Goal: Task Accomplishment & Management: Use online tool/utility

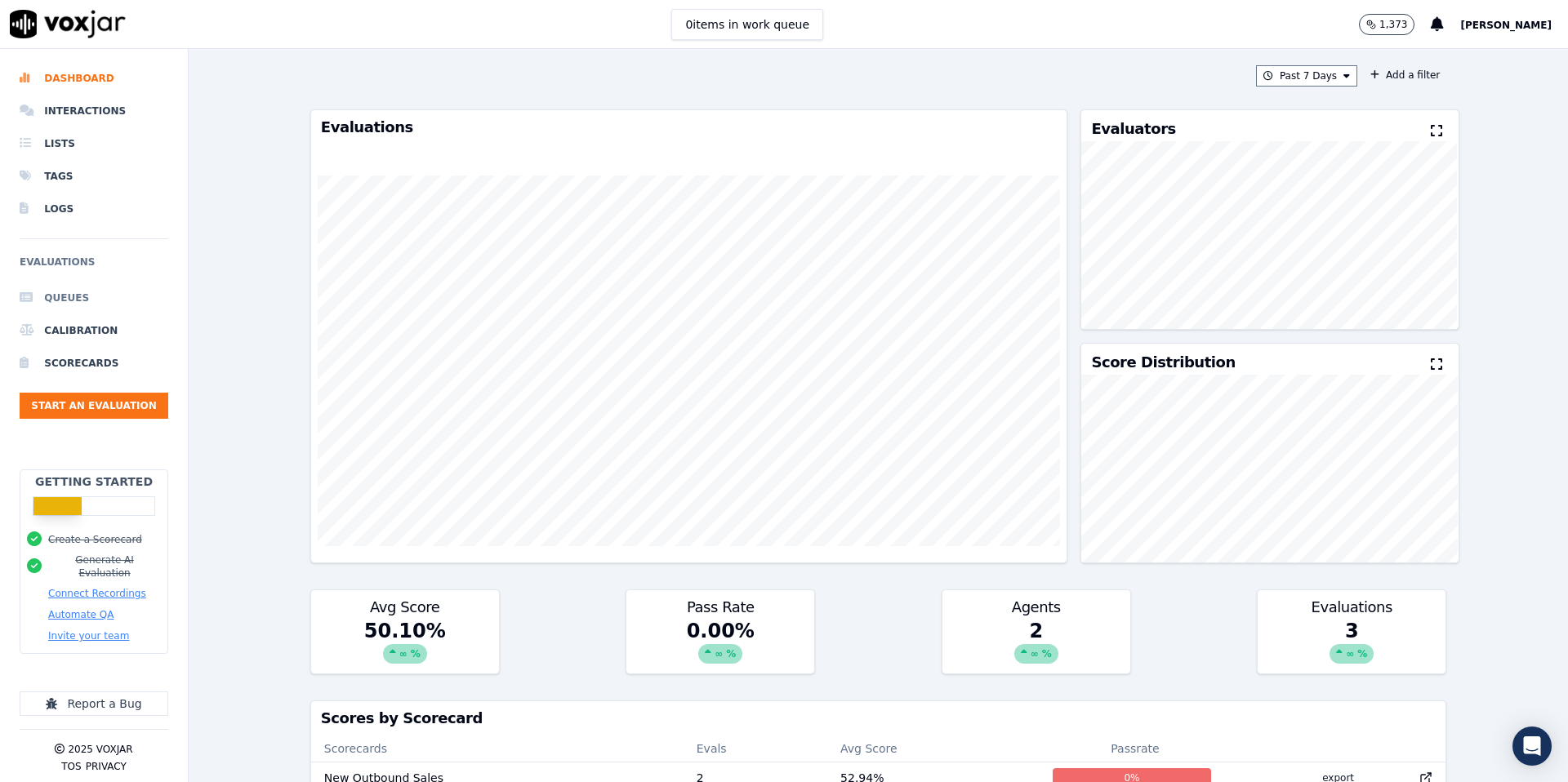
click at [76, 296] on li "Queues" at bounding box center [93, 298] width 148 height 33
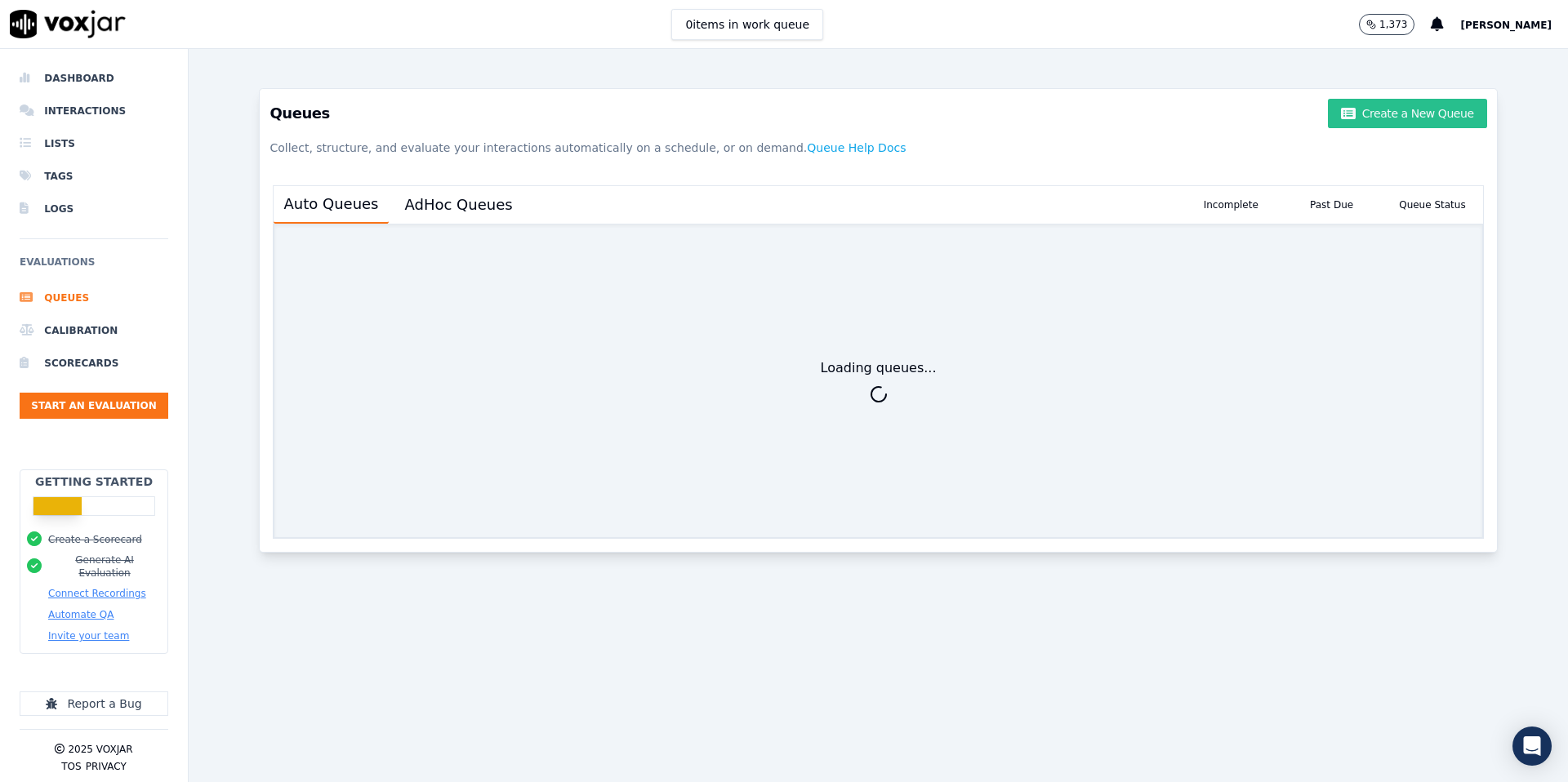
click at [1405, 113] on button "Create a New Queue" at bounding box center [1407, 113] width 159 height 30
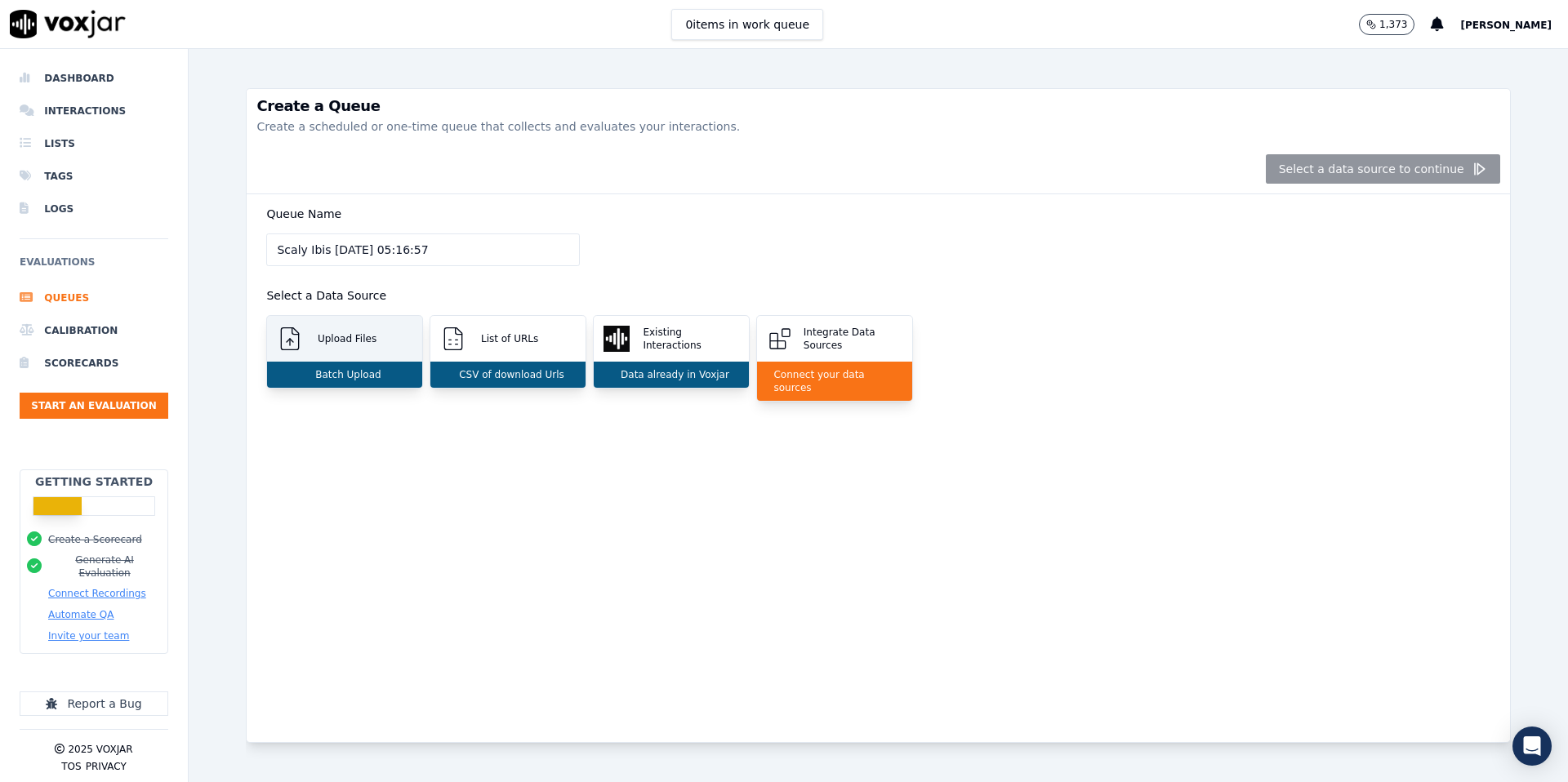
click at [366, 371] on p "Batch Upload" at bounding box center [344, 374] width 72 height 13
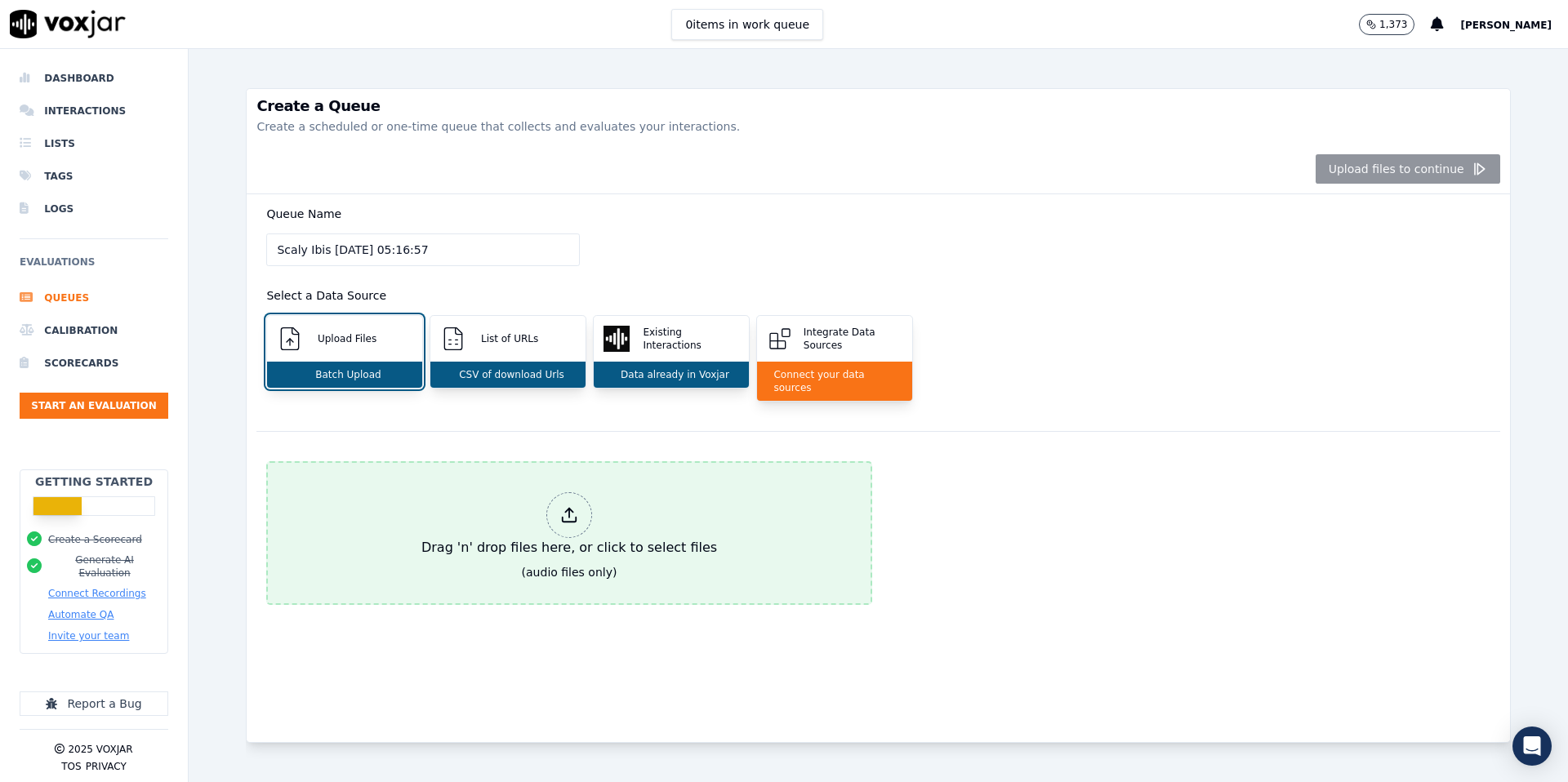
click at [574, 510] on icon at bounding box center [568, 515] width 18 height 18
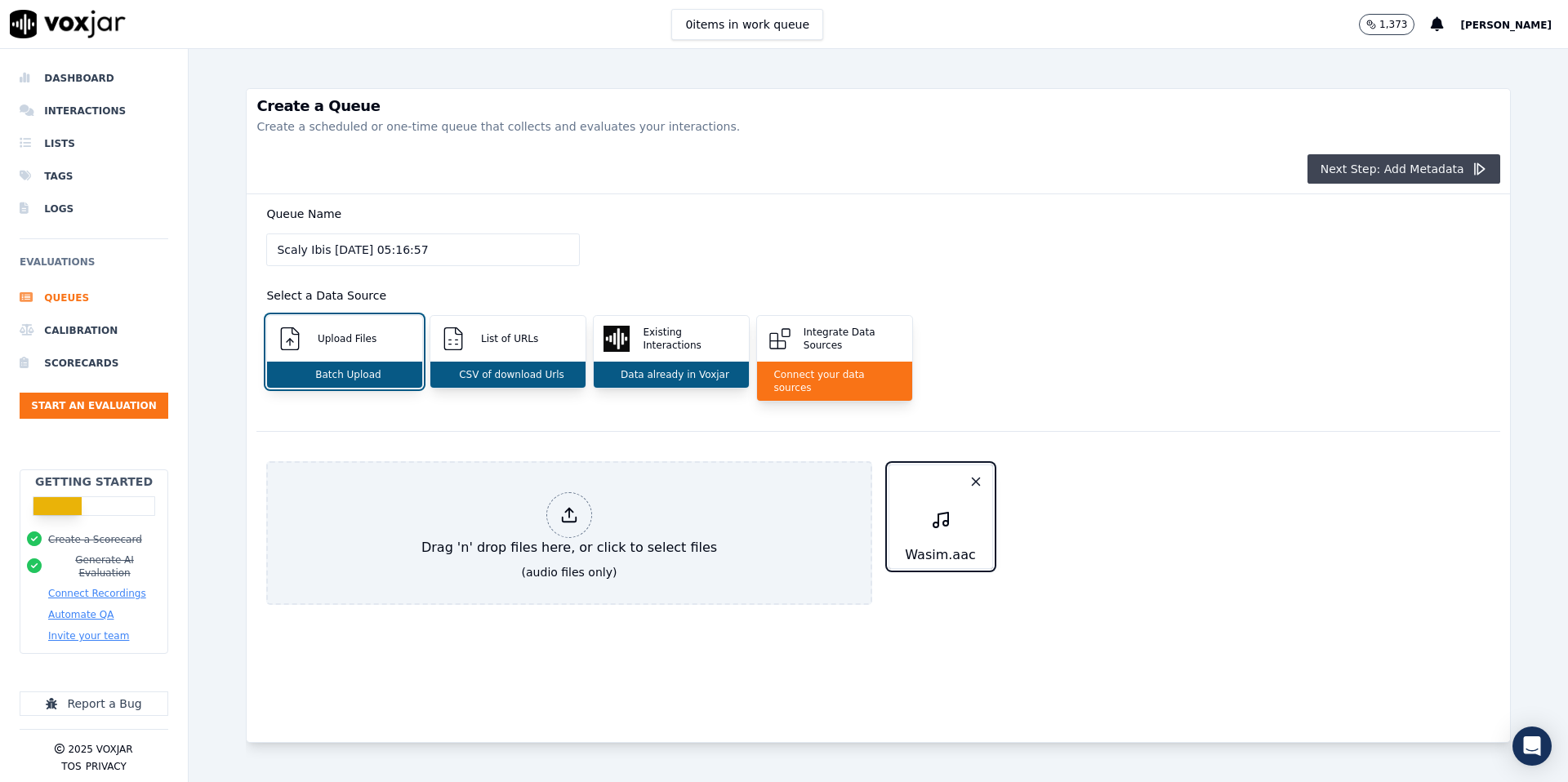
click at [1463, 179] on button "Next Step: Add Metadata" at bounding box center [1403, 169] width 193 height 30
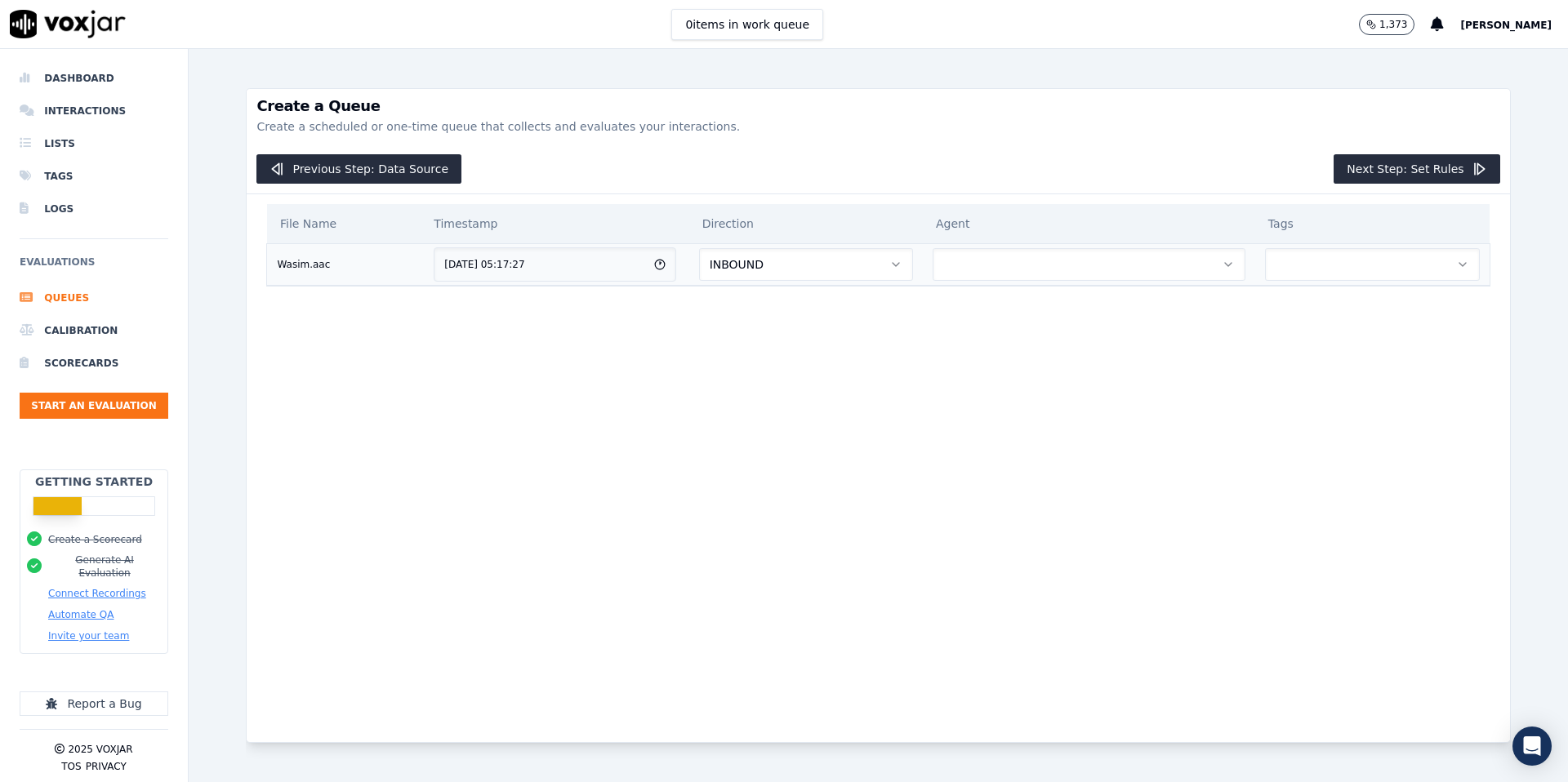
click at [764, 269] on span "INBOUND" at bounding box center [737, 264] width 54 height 16
click at [767, 324] on div "OUTBOUND" at bounding box center [825, 333] width 186 height 26
click at [1109, 271] on button "button" at bounding box center [1089, 265] width 313 height 33
click at [1058, 314] on div "Dinesh" at bounding box center [1100, 308] width 282 height 26
click at [1345, 268] on button "button" at bounding box center [1372, 265] width 215 height 33
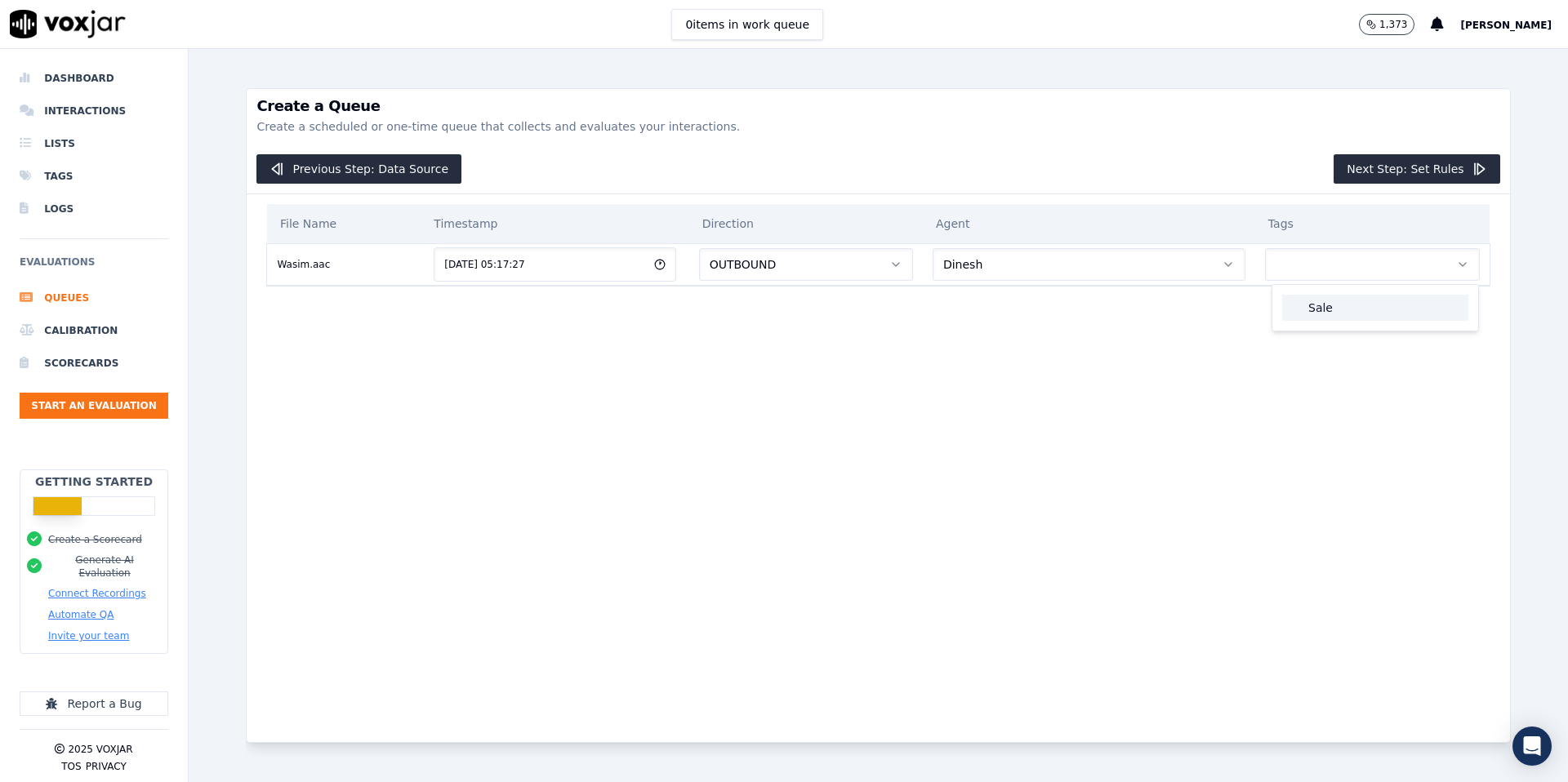
click at [1330, 304] on div "Sale" at bounding box center [1375, 308] width 186 height 26
click at [1424, 172] on button "Next Step: Set Rules" at bounding box center [1416, 169] width 165 height 30
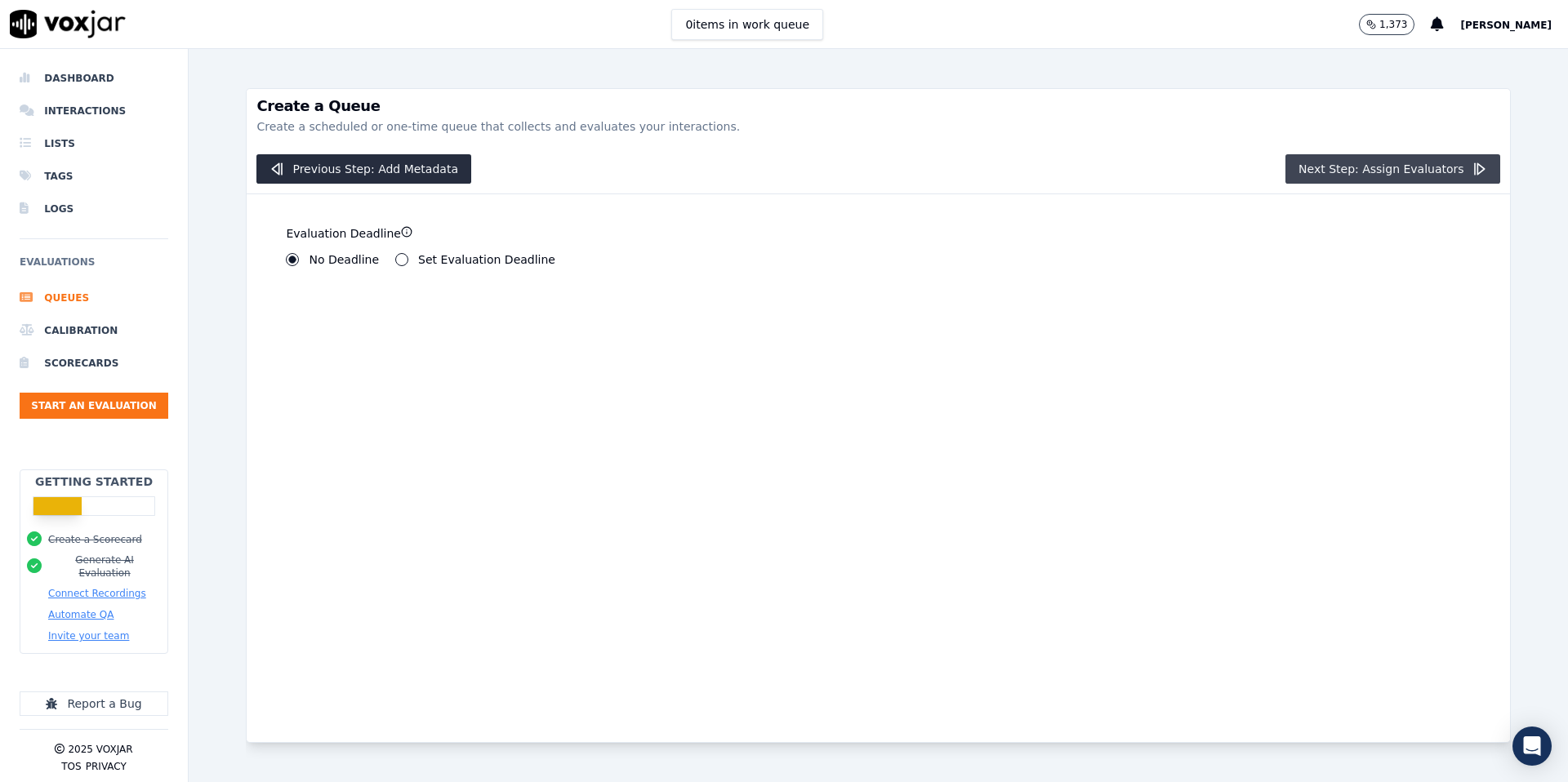
click at [1359, 180] on button "Next Step: Assign Evaluators" at bounding box center [1392, 169] width 215 height 30
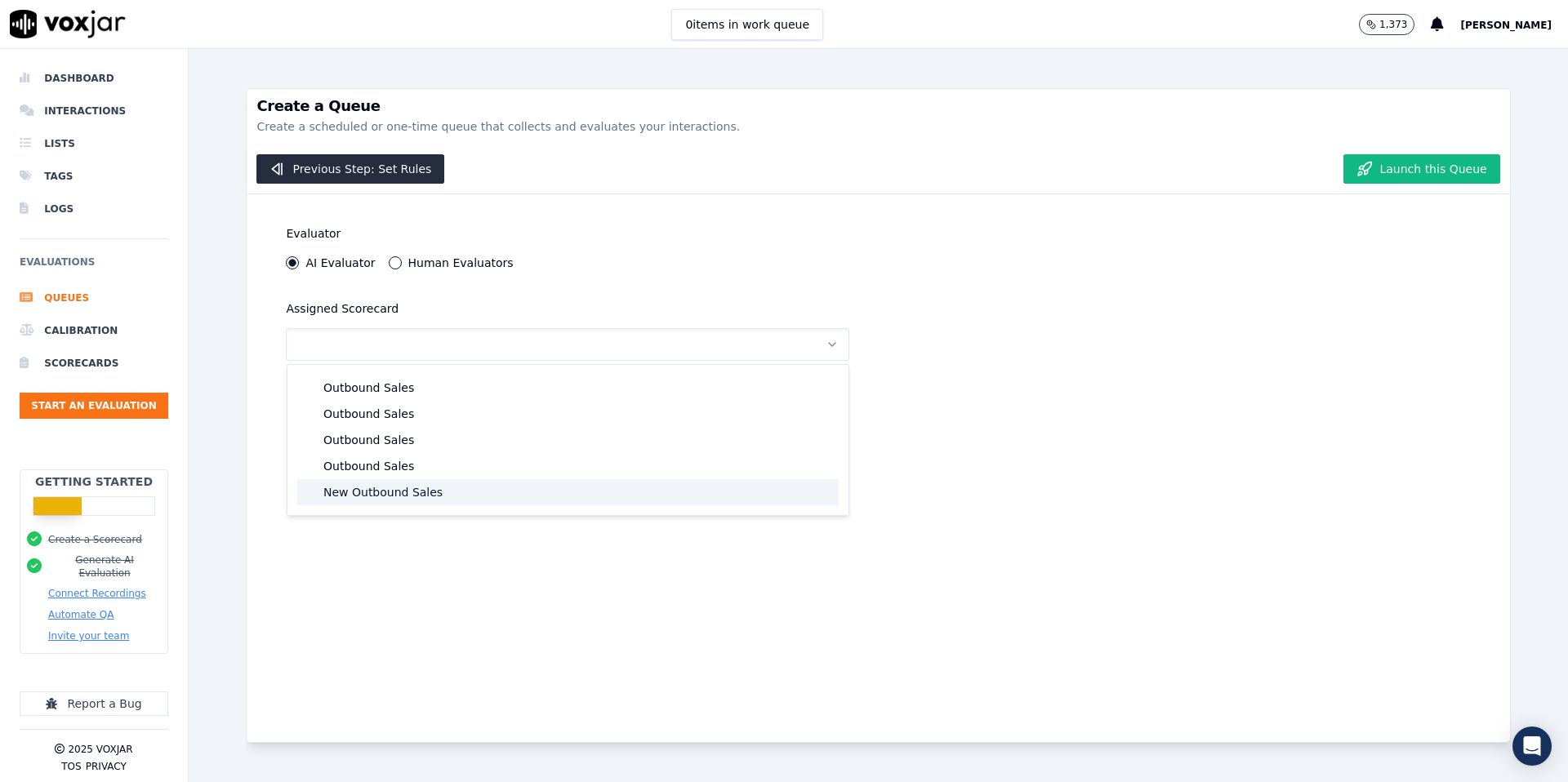
click at [419, 496] on div "New Outbound Sales" at bounding box center [568, 492] width 541 height 26
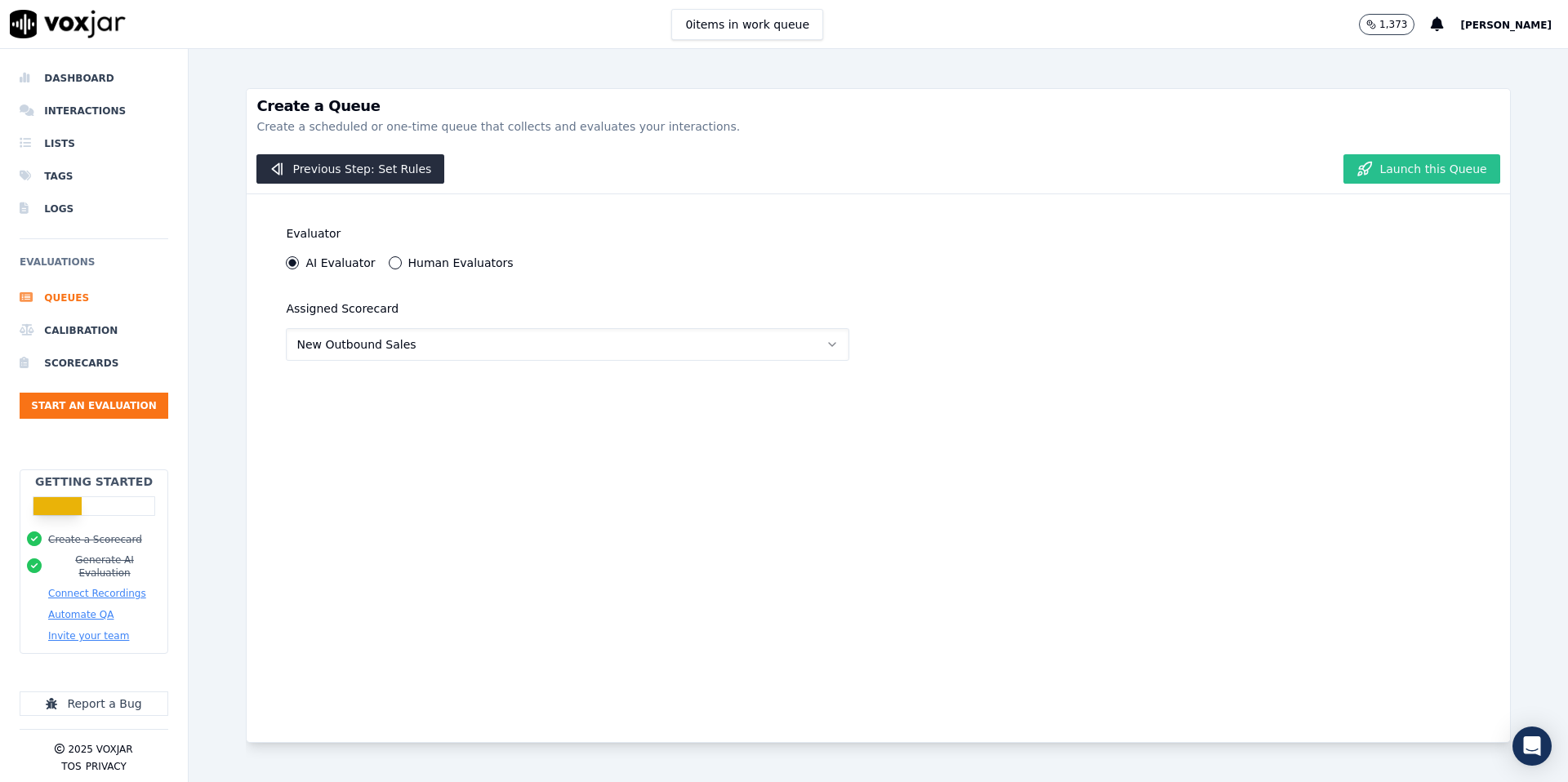
click at [1443, 174] on button "Launch this Queue" at bounding box center [1422, 169] width 156 height 30
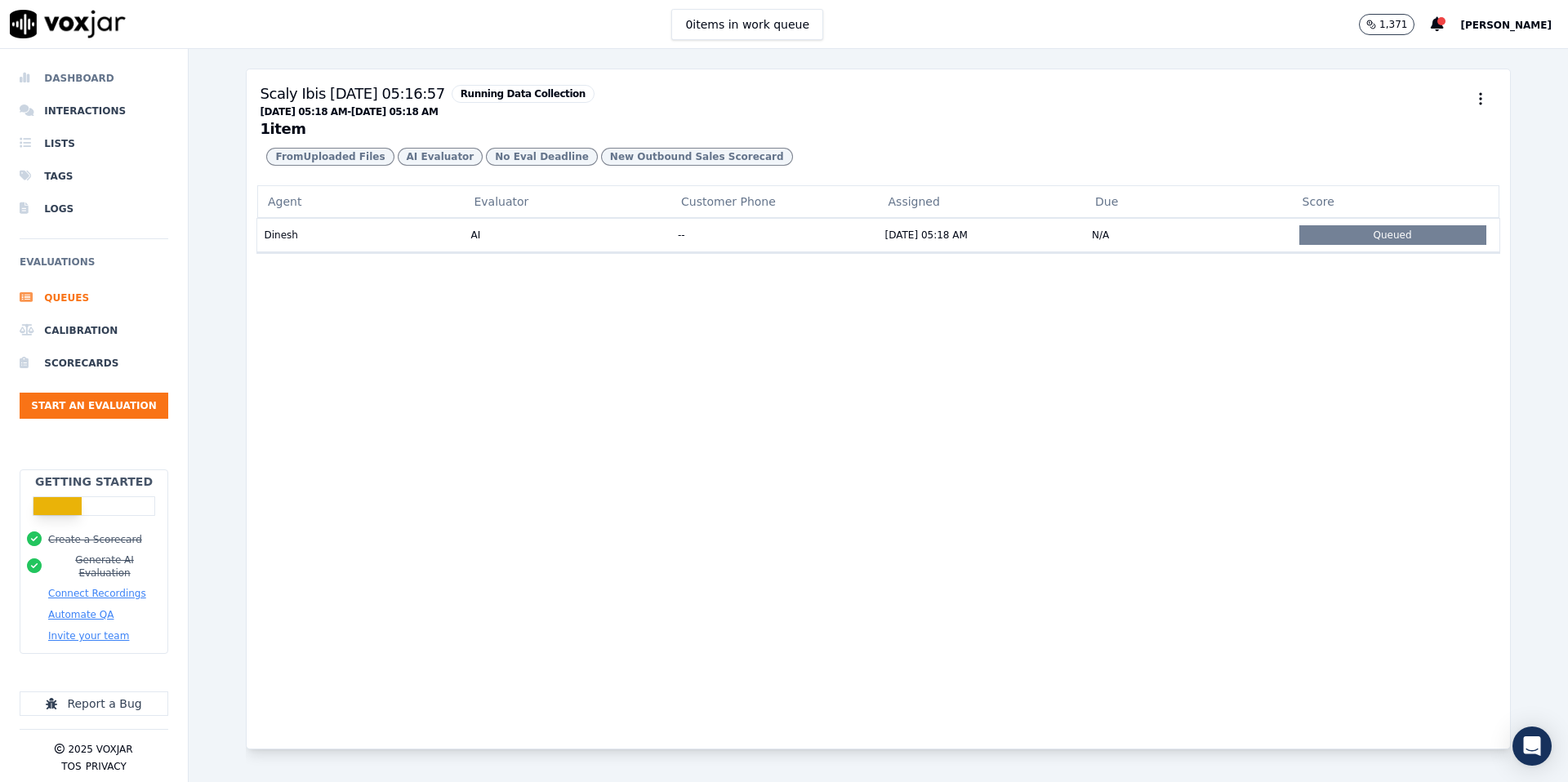
click at [104, 75] on li "Dashboard" at bounding box center [93, 78] width 148 height 33
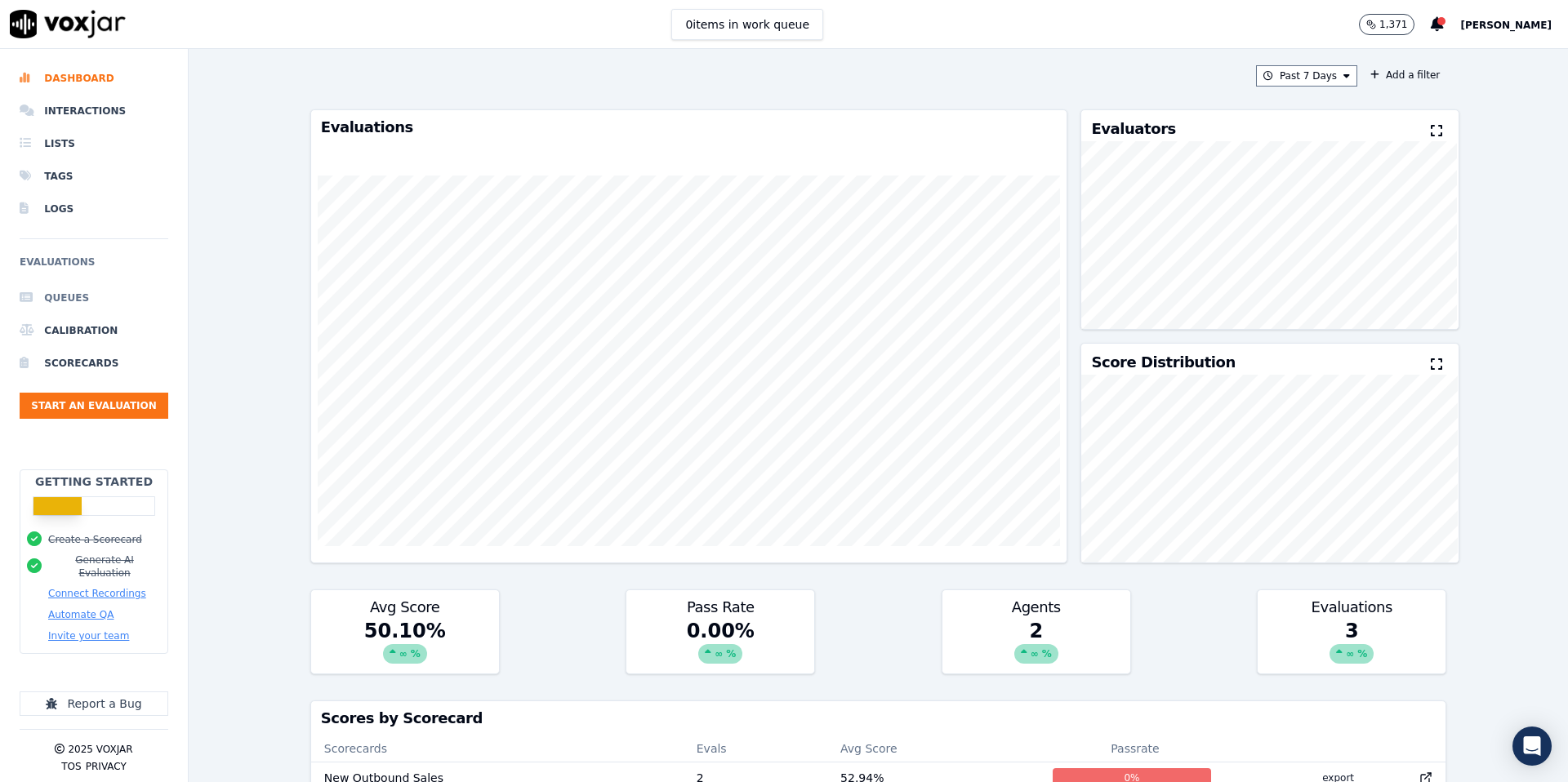
click at [61, 295] on li "Queues" at bounding box center [93, 298] width 148 height 33
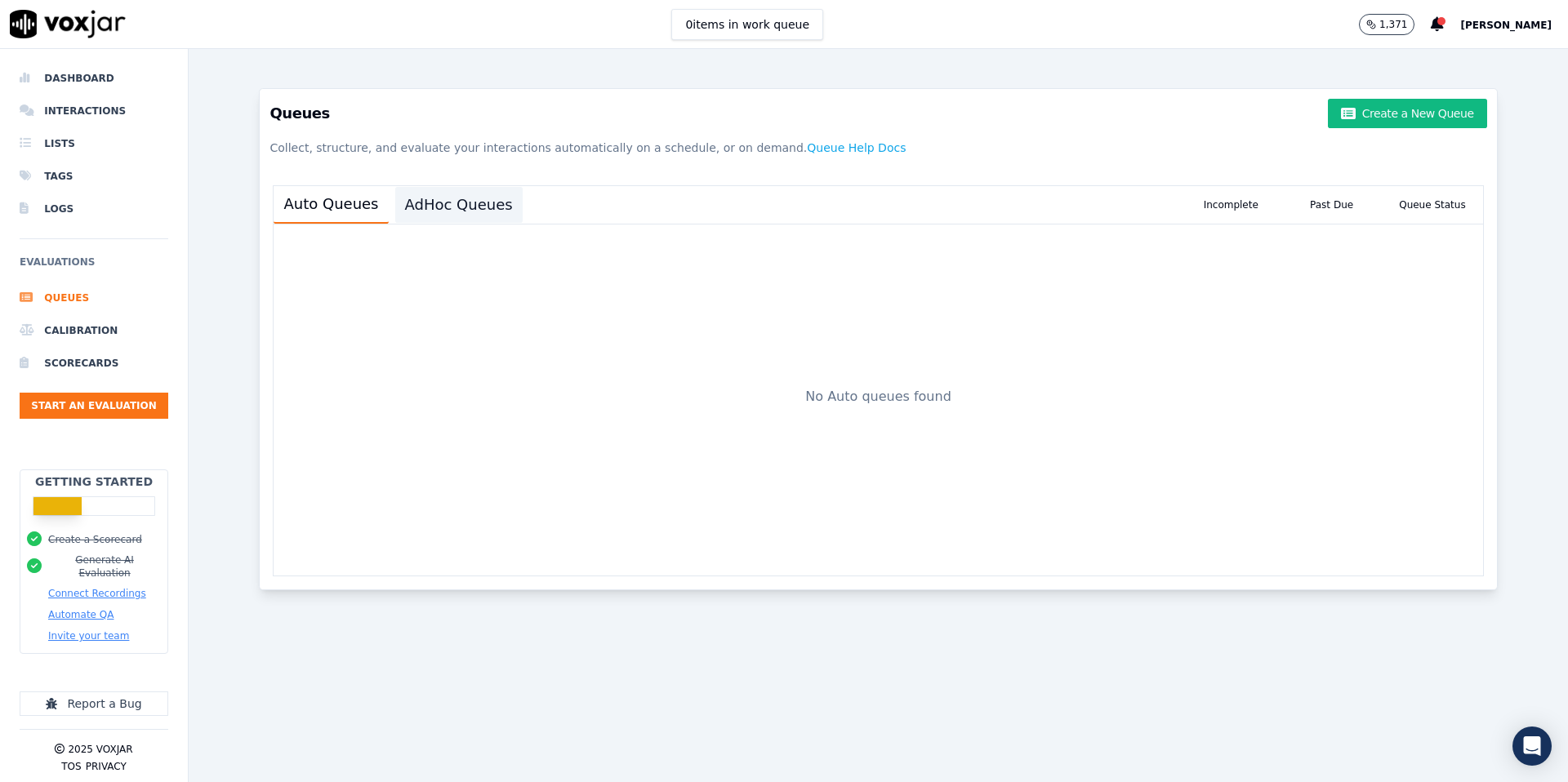
click at [448, 199] on button "AdHoc Queues" at bounding box center [459, 204] width 127 height 36
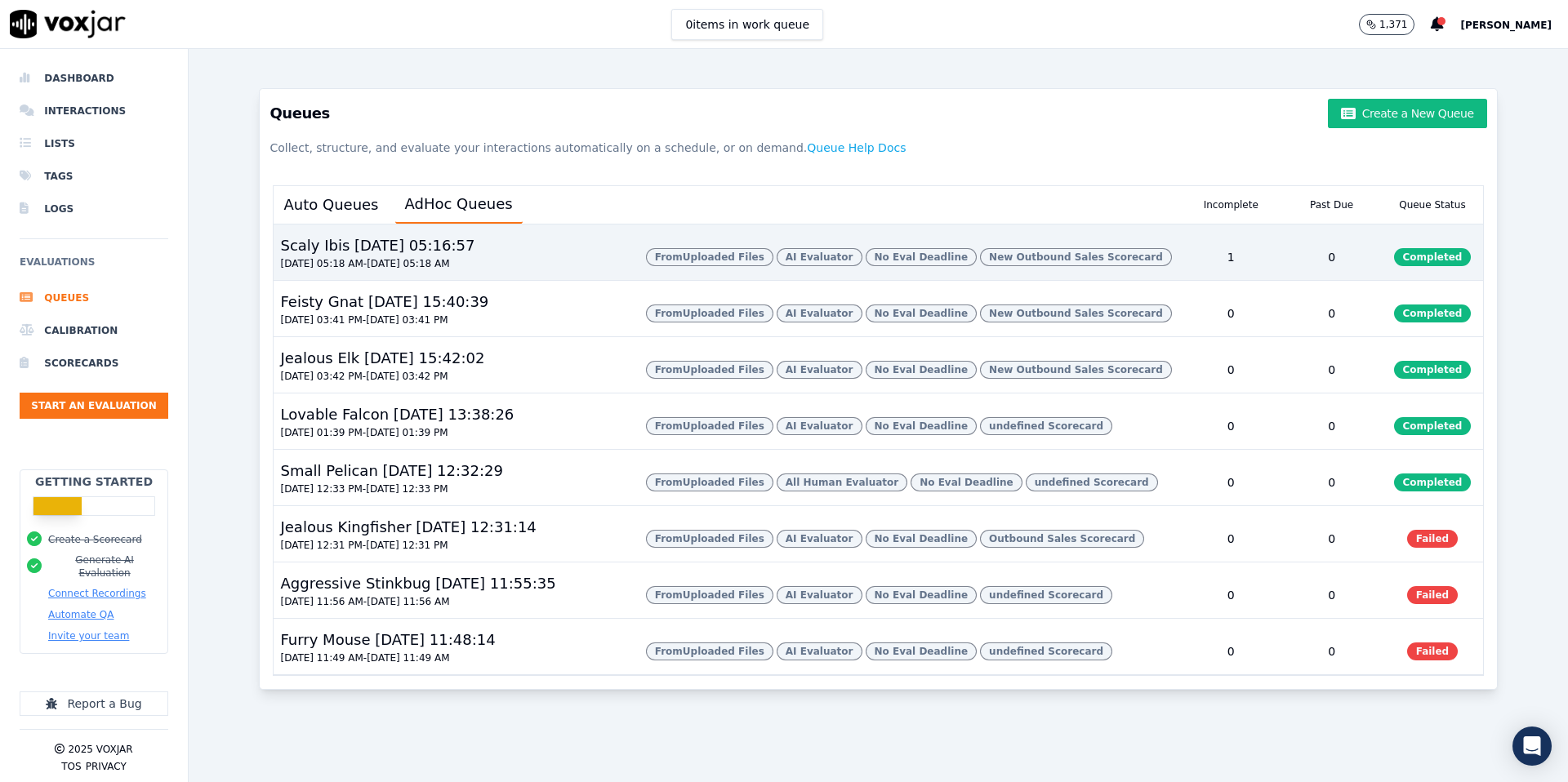
click at [643, 269] on div "From Uploaded Files AI Evaluator No Eval Deadline New Outbound Sales Scorecard" at bounding box center [910, 257] width 541 height 46
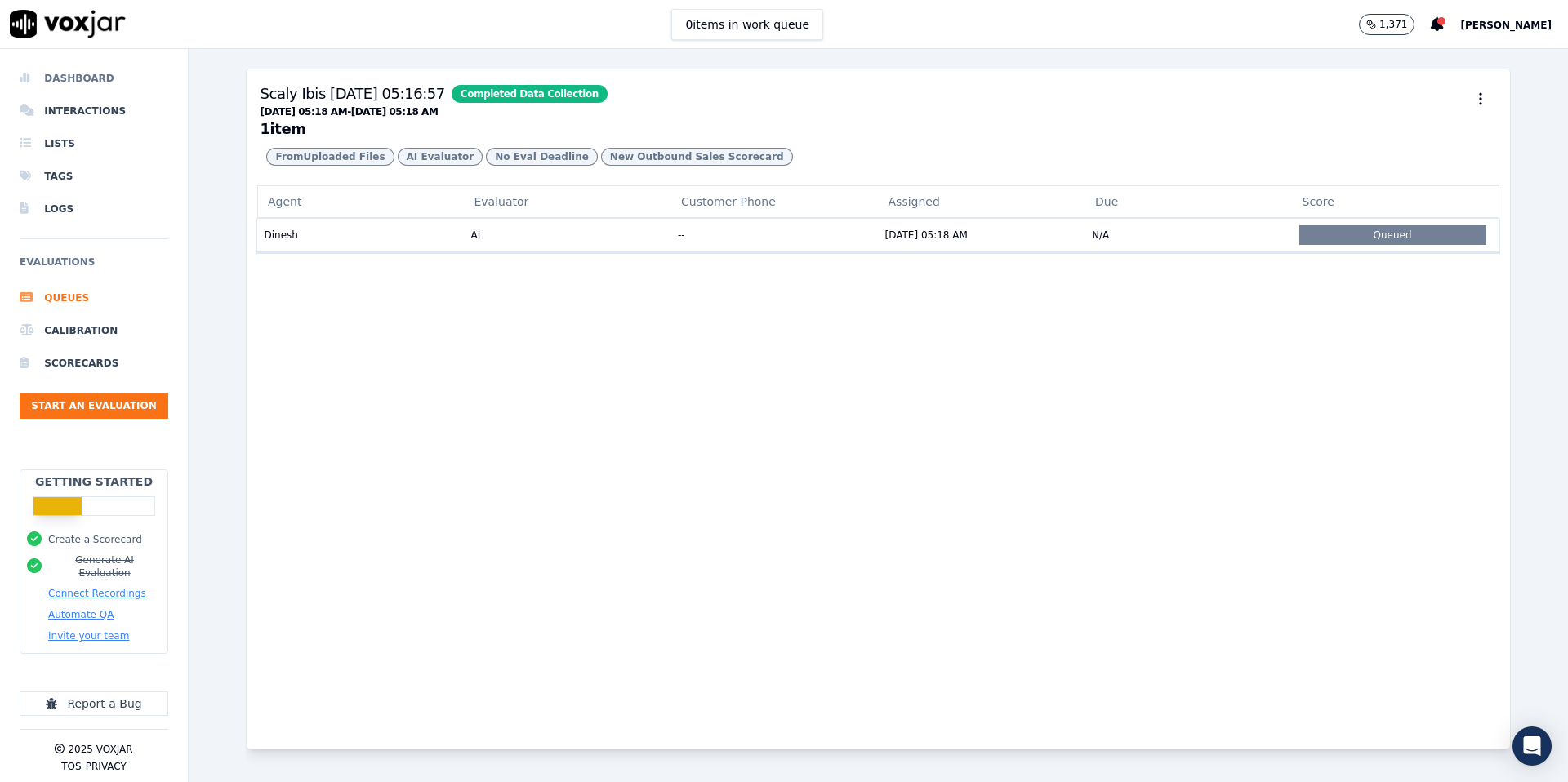
click at [98, 82] on li "Dashboard" at bounding box center [93, 78] width 148 height 33
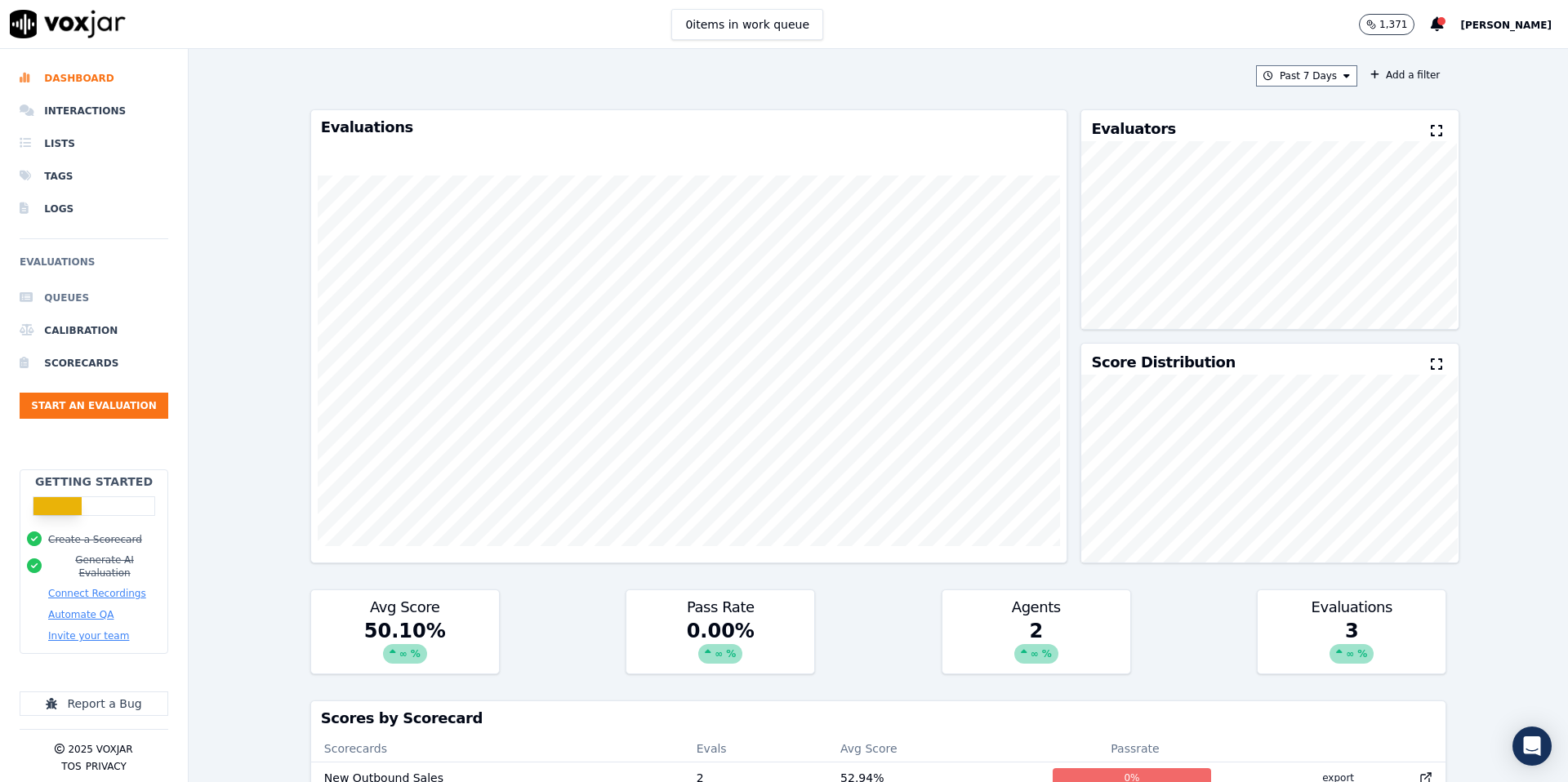
click at [92, 298] on li "Queues" at bounding box center [93, 298] width 148 height 33
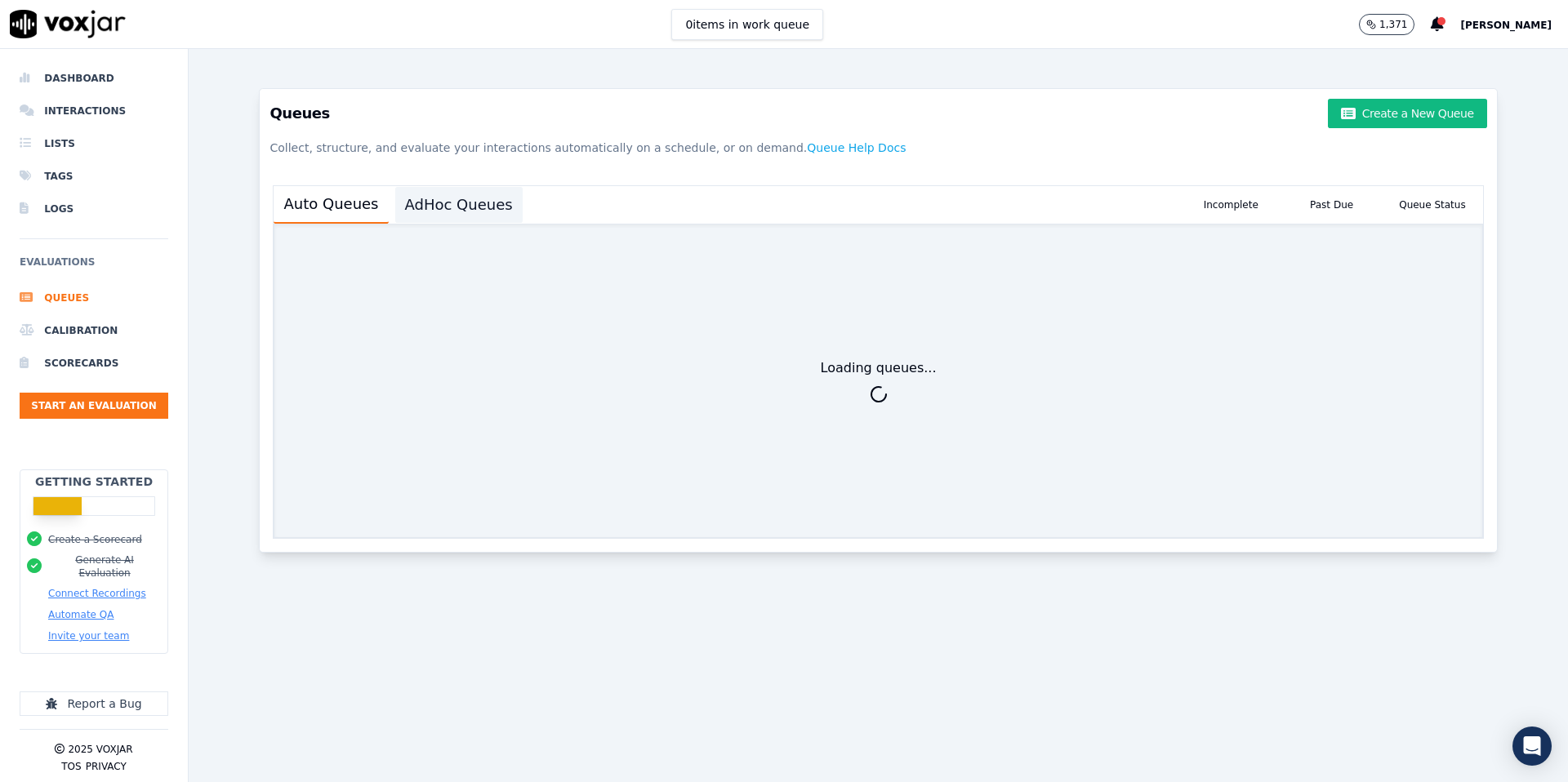
click at [462, 205] on button "AdHoc Queues" at bounding box center [459, 204] width 127 height 36
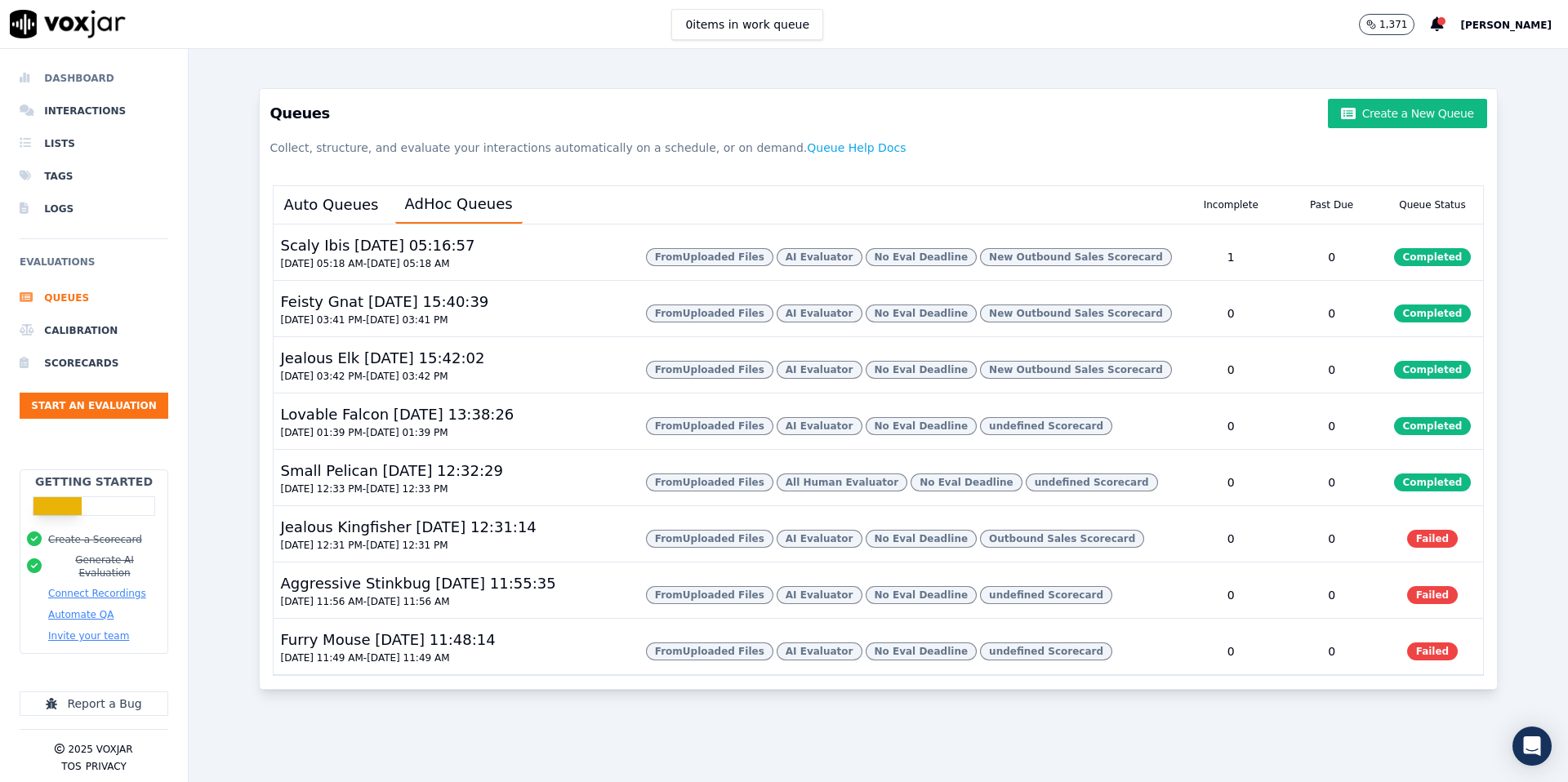
click at [92, 76] on li "Dashboard" at bounding box center [93, 78] width 148 height 33
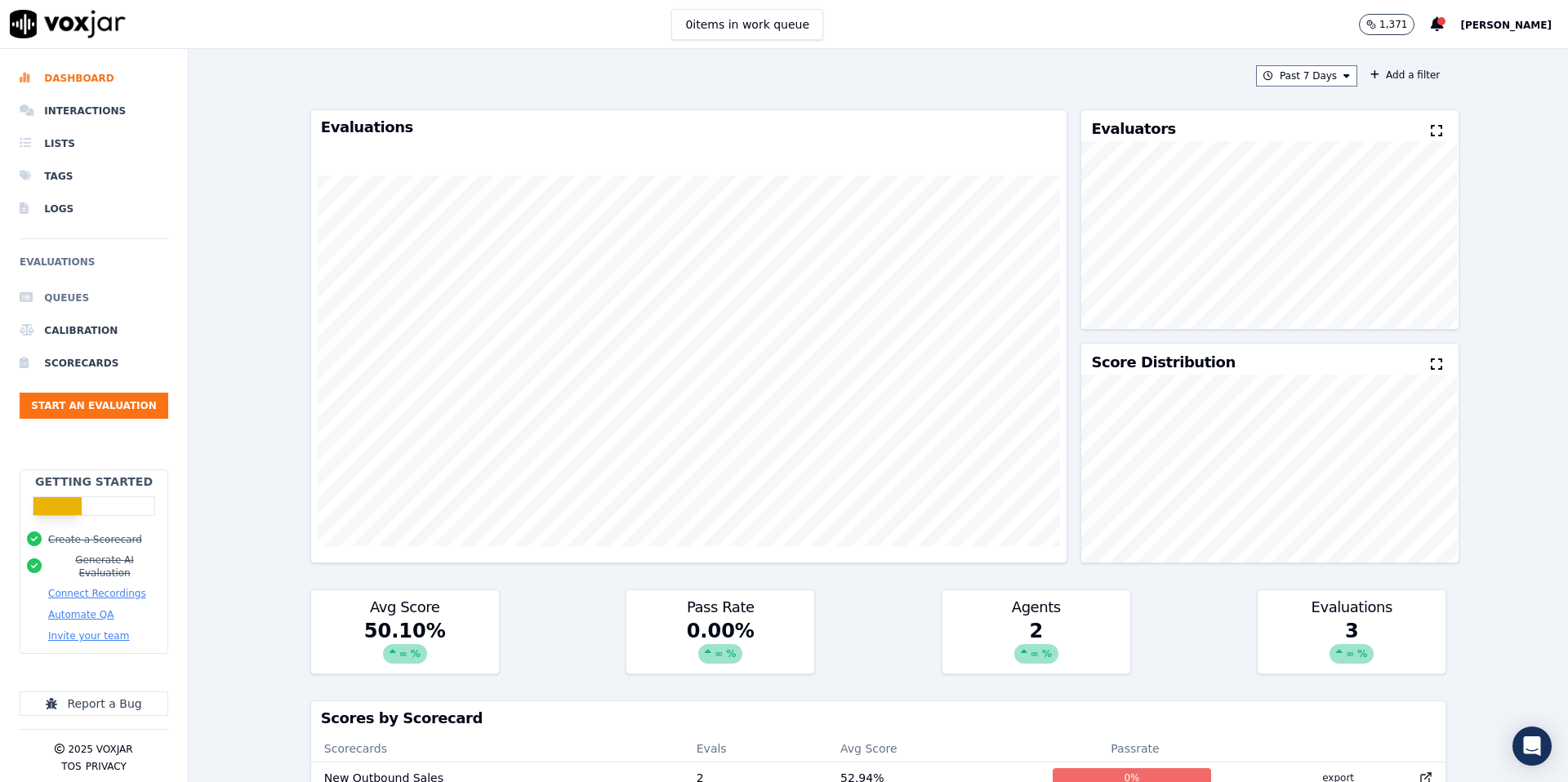
click at [75, 295] on li "Queues" at bounding box center [93, 298] width 148 height 33
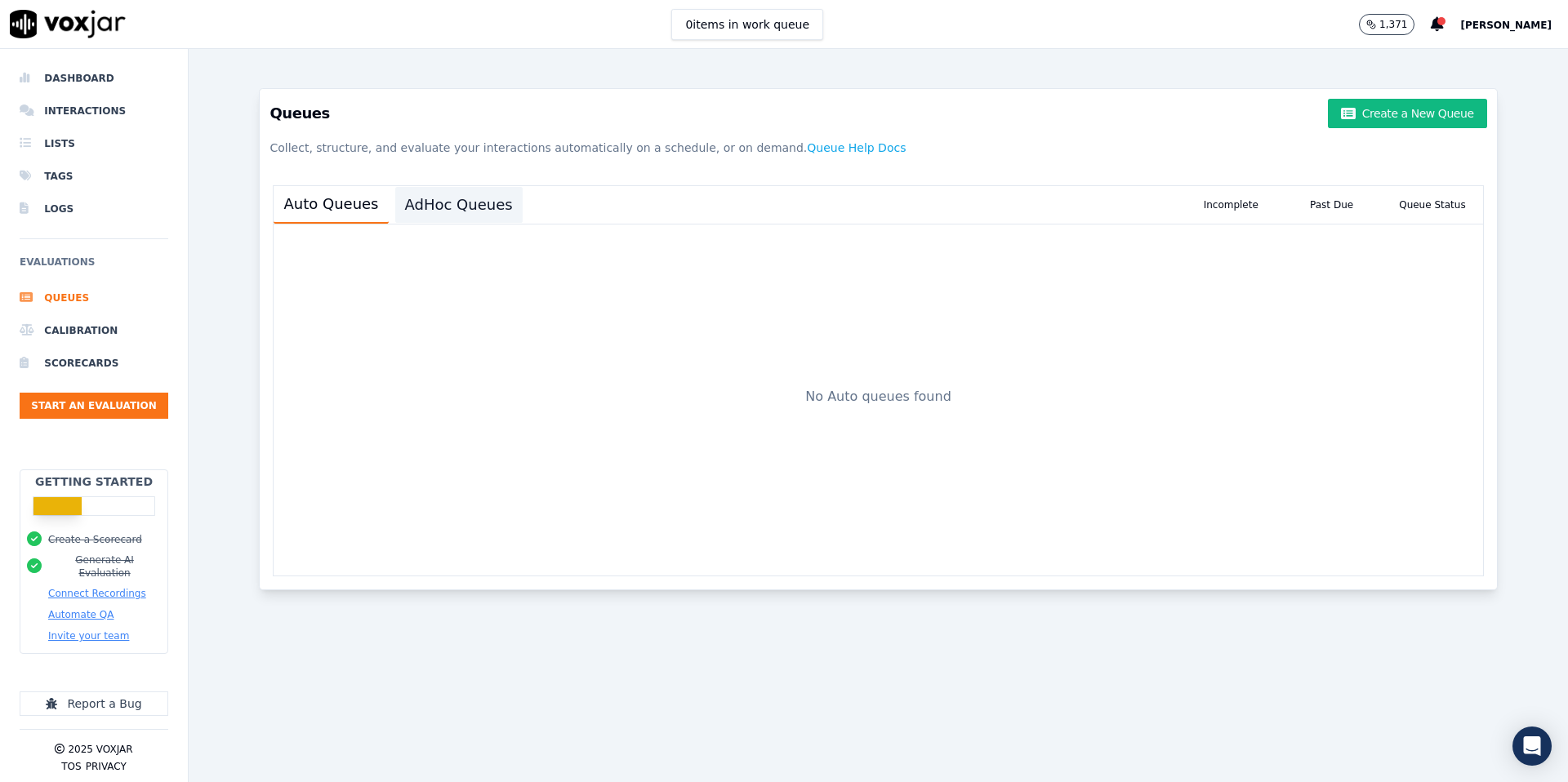
click at [428, 203] on button "AdHoc Queues" at bounding box center [459, 204] width 127 height 36
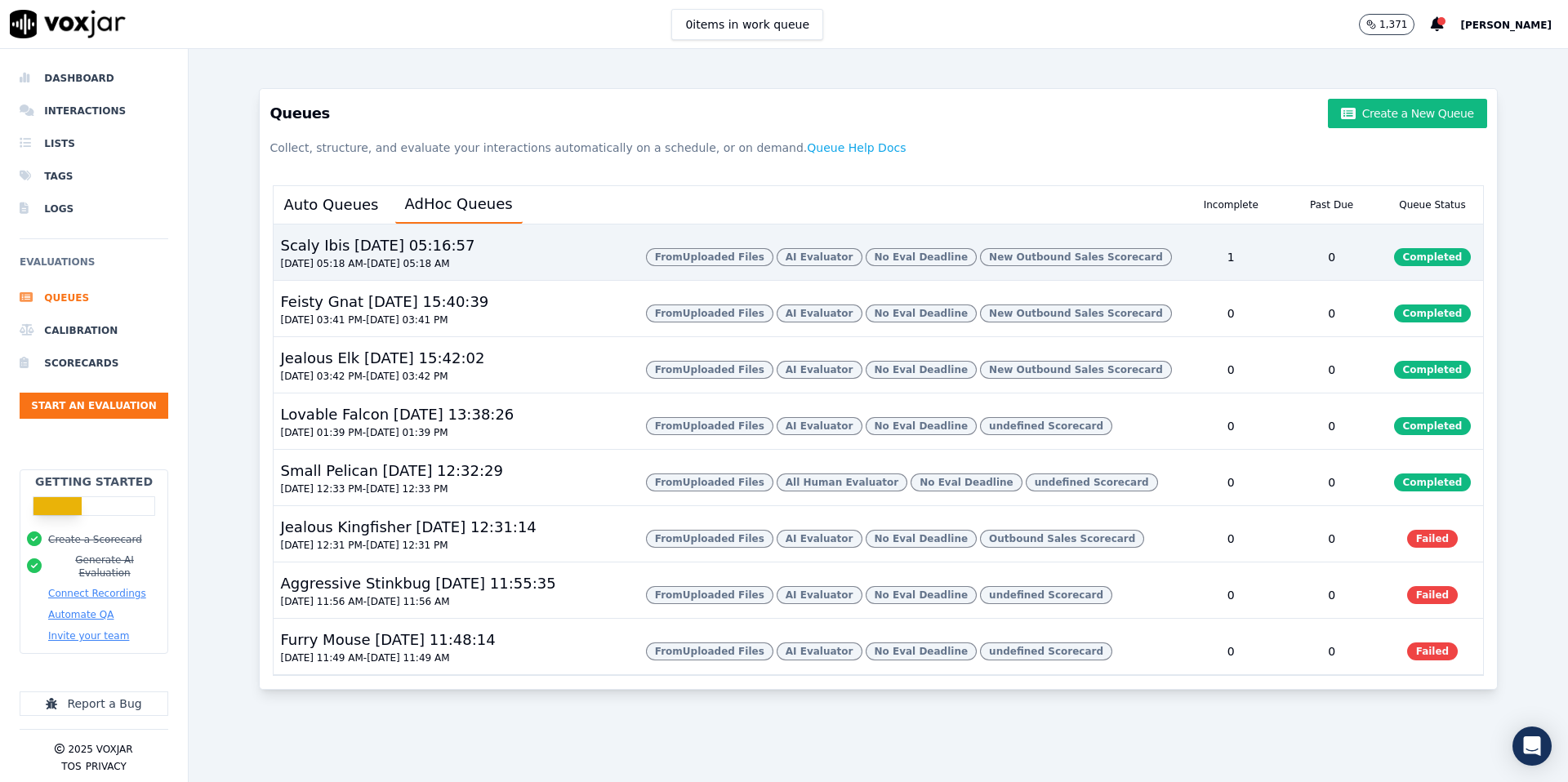
click at [506, 258] on div "Scaly Ibis 05/09/2025, 05:16:57 09/04/2025 05:18 AM - 09/05/2025 05:18 AM" at bounding box center [452, 257] width 359 height 46
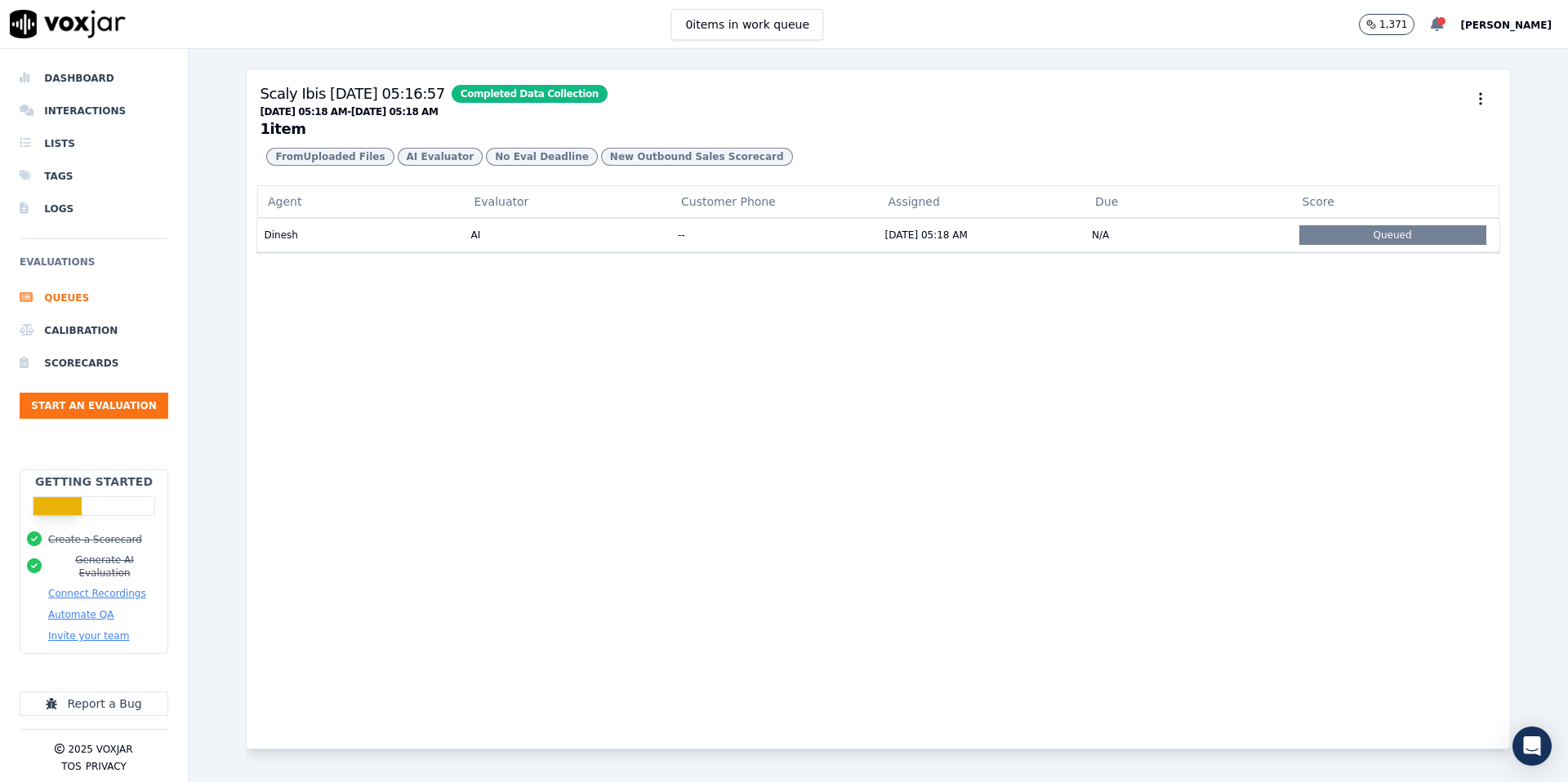
click at [1431, 25] on icon at bounding box center [1437, 24] width 13 height 14
click at [1151, 76] on div "Scaly Ibis 05/09/2025, 05:16:57 Completed Data Collection 09/04/2025 05:18 AM -…" at bounding box center [878, 127] width 1263 height 116
click at [95, 89] on li "Dashboard" at bounding box center [93, 78] width 148 height 33
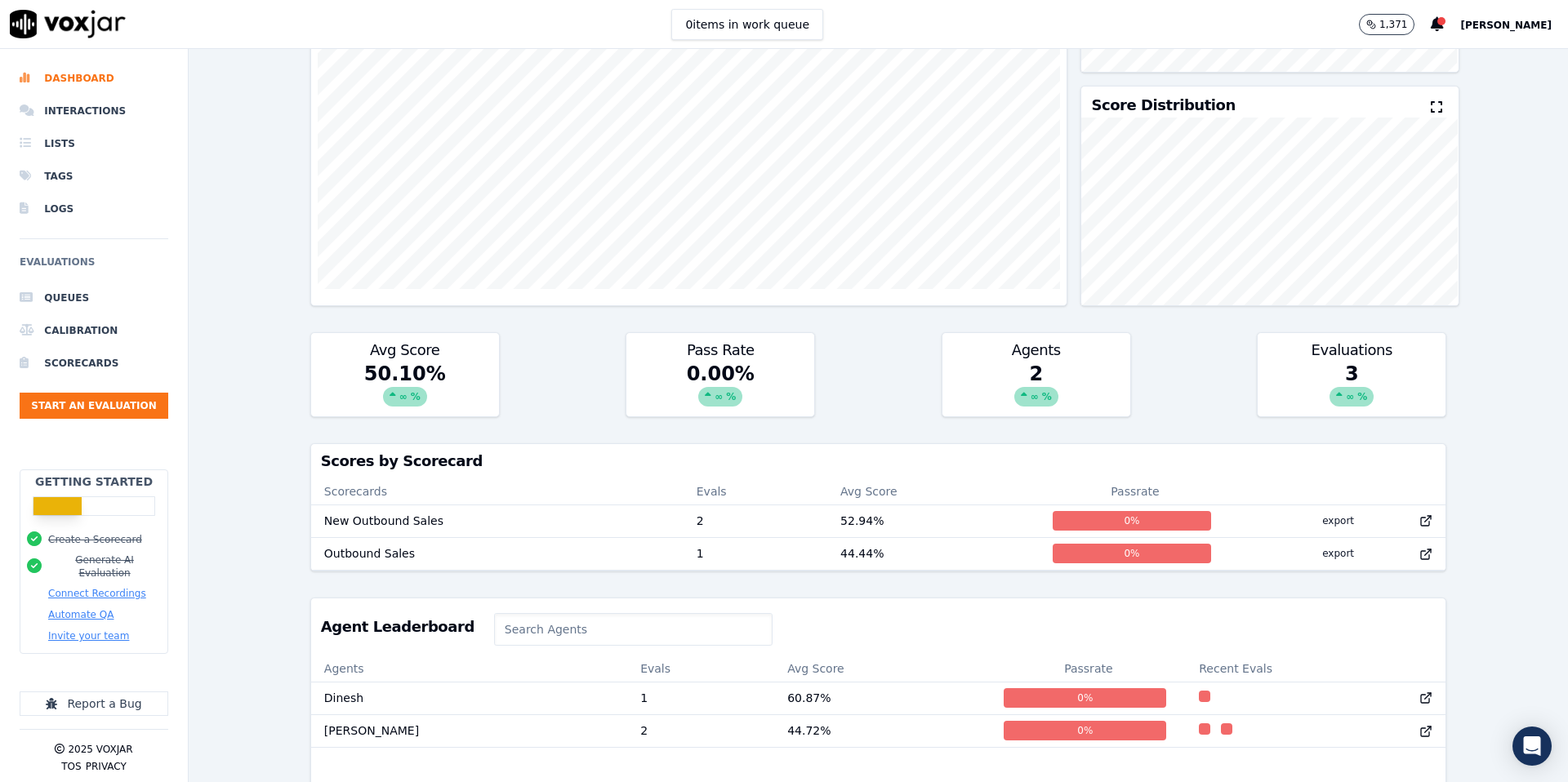
scroll to position [360, 0]
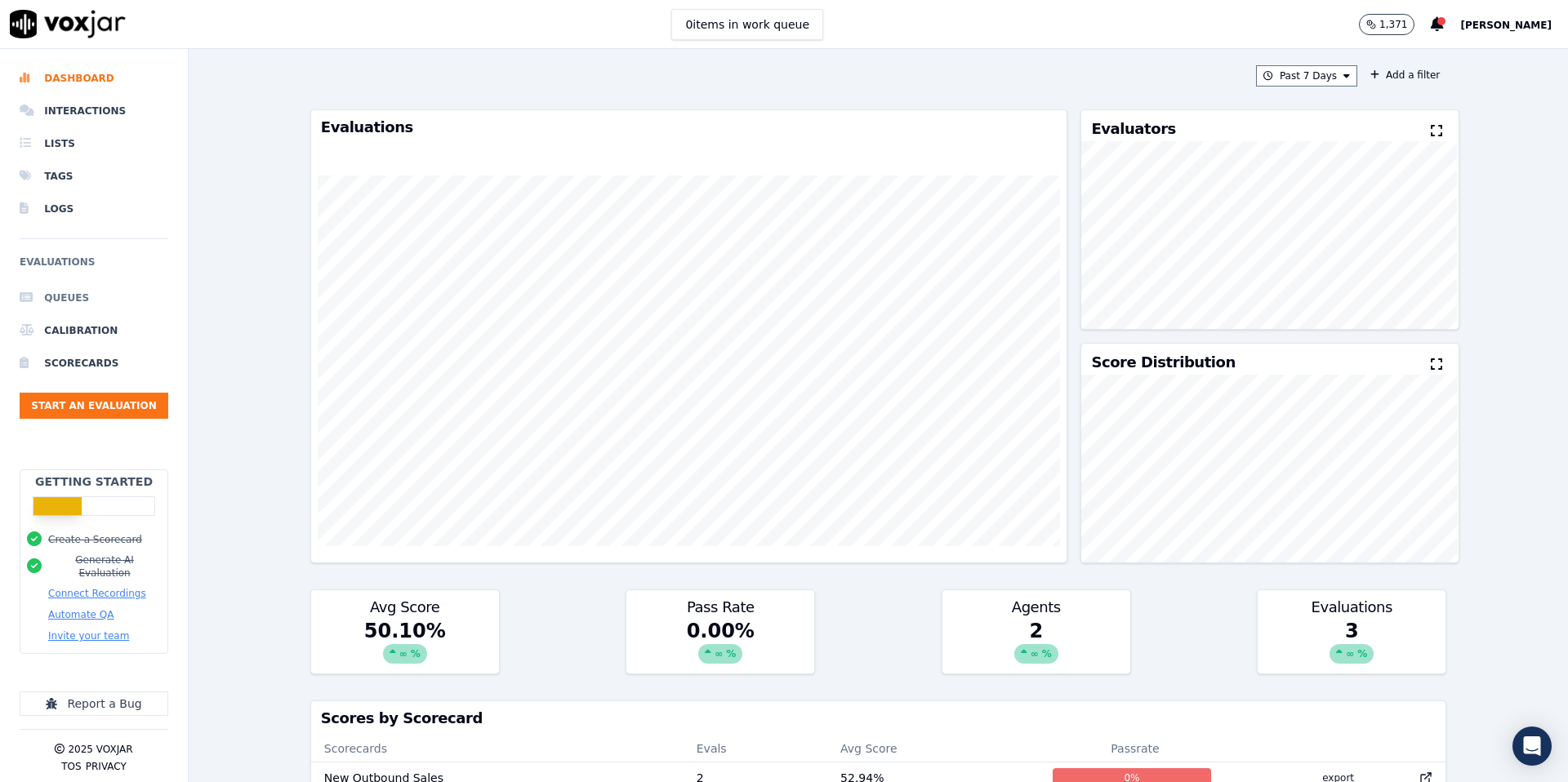
click at [66, 295] on li "Queues" at bounding box center [93, 298] width 148 height 33
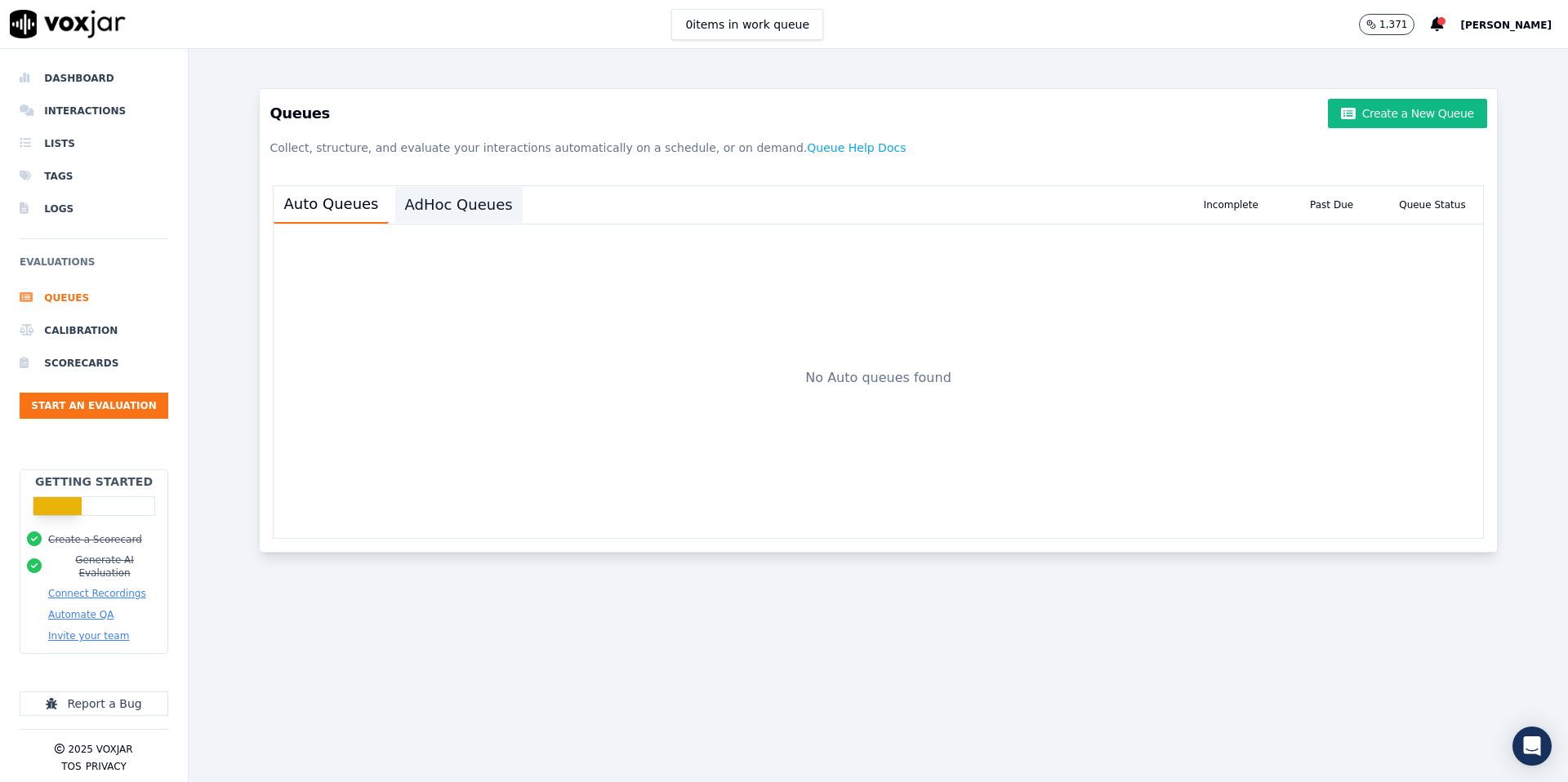
click at [439, 202] on button "AdHoc Queues" at bounding box center [459, 204] width 127 height 36
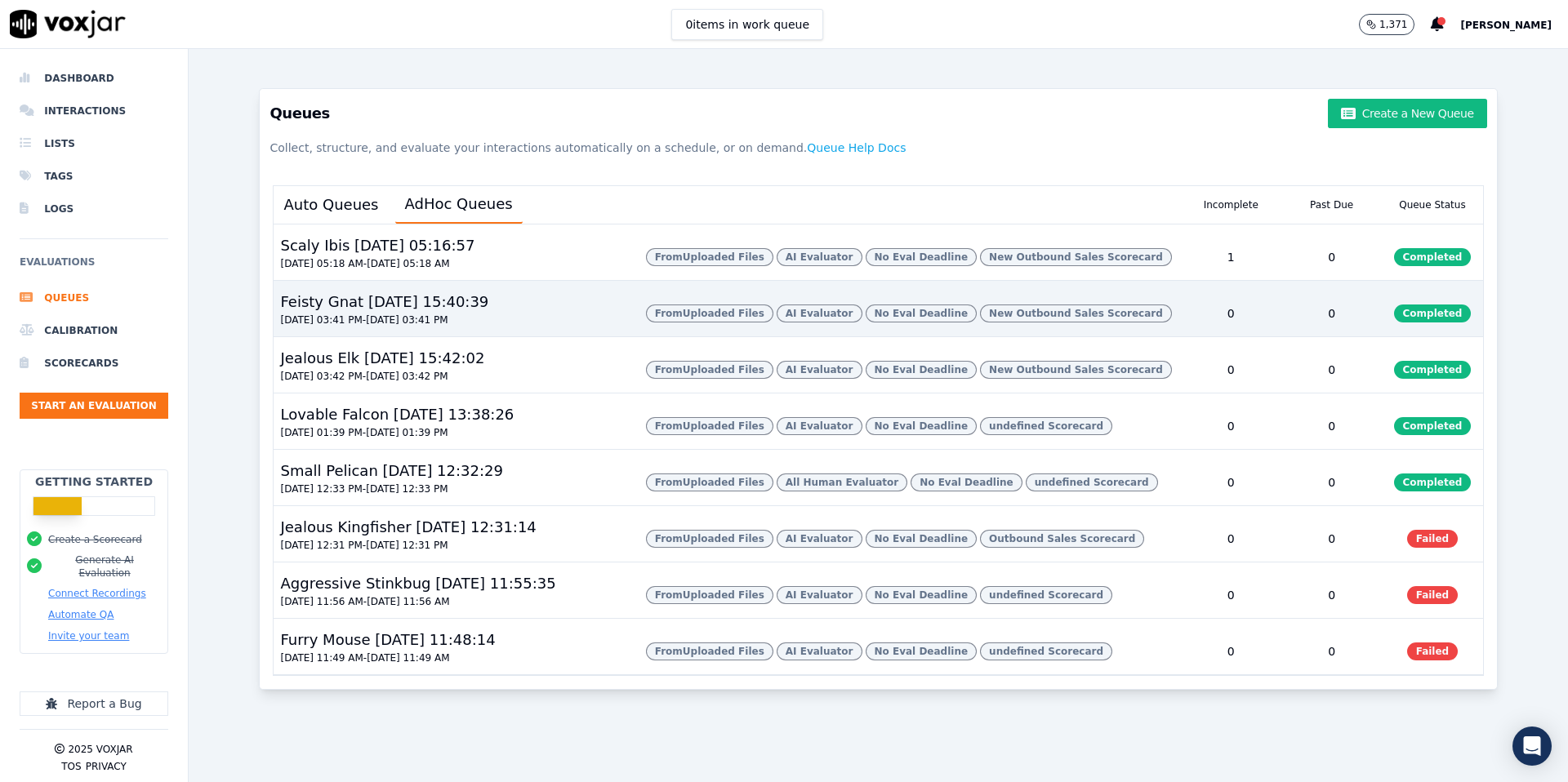
click at [415, 306] on div "Feisty Gnat [DATE] 15:40:39" at bounding box center [384, 302] width 221 height 23
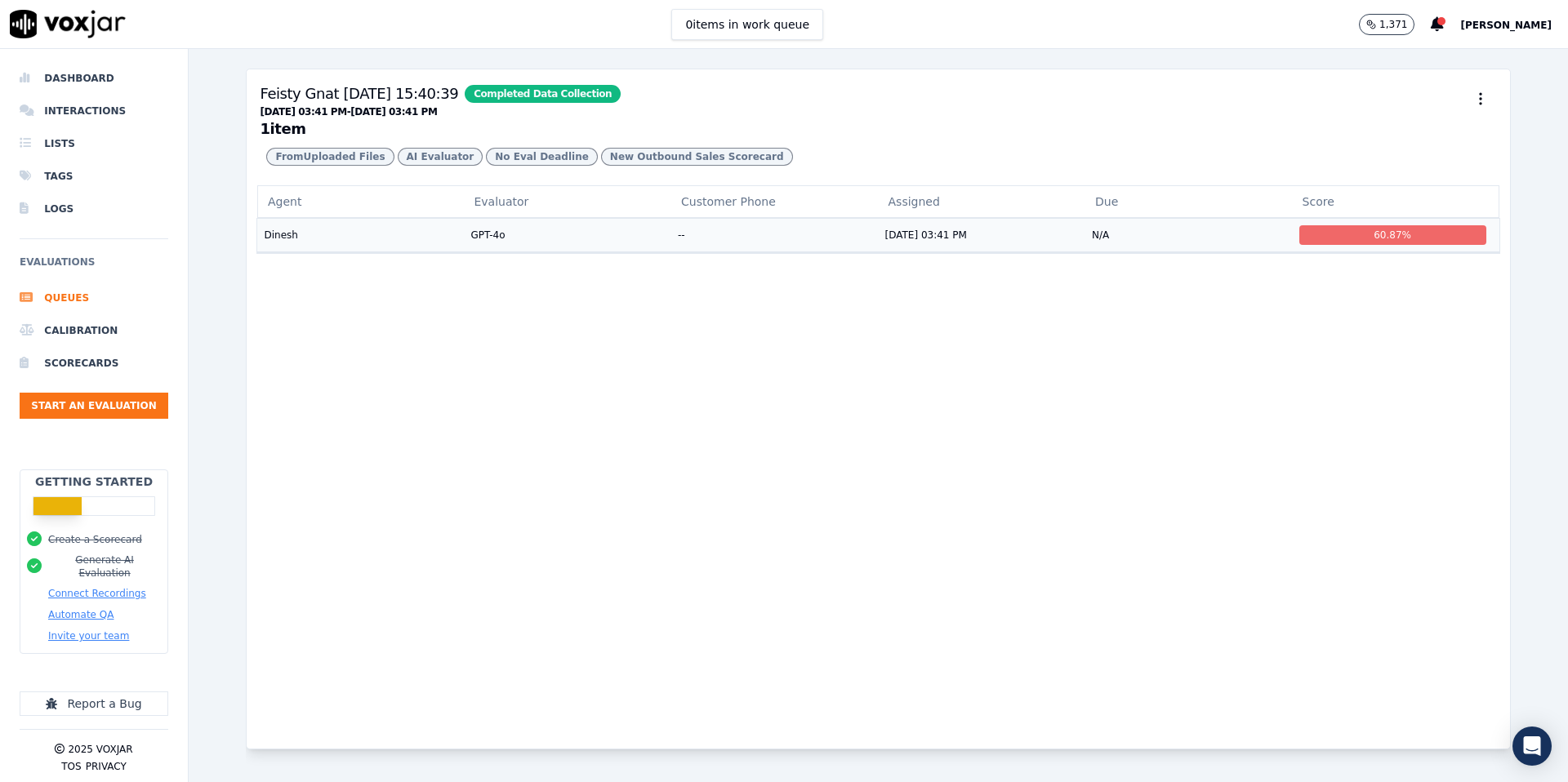
click at [1312, 237] on div "60.87 %" at bounding box center [1393, 235] width 187 height 20
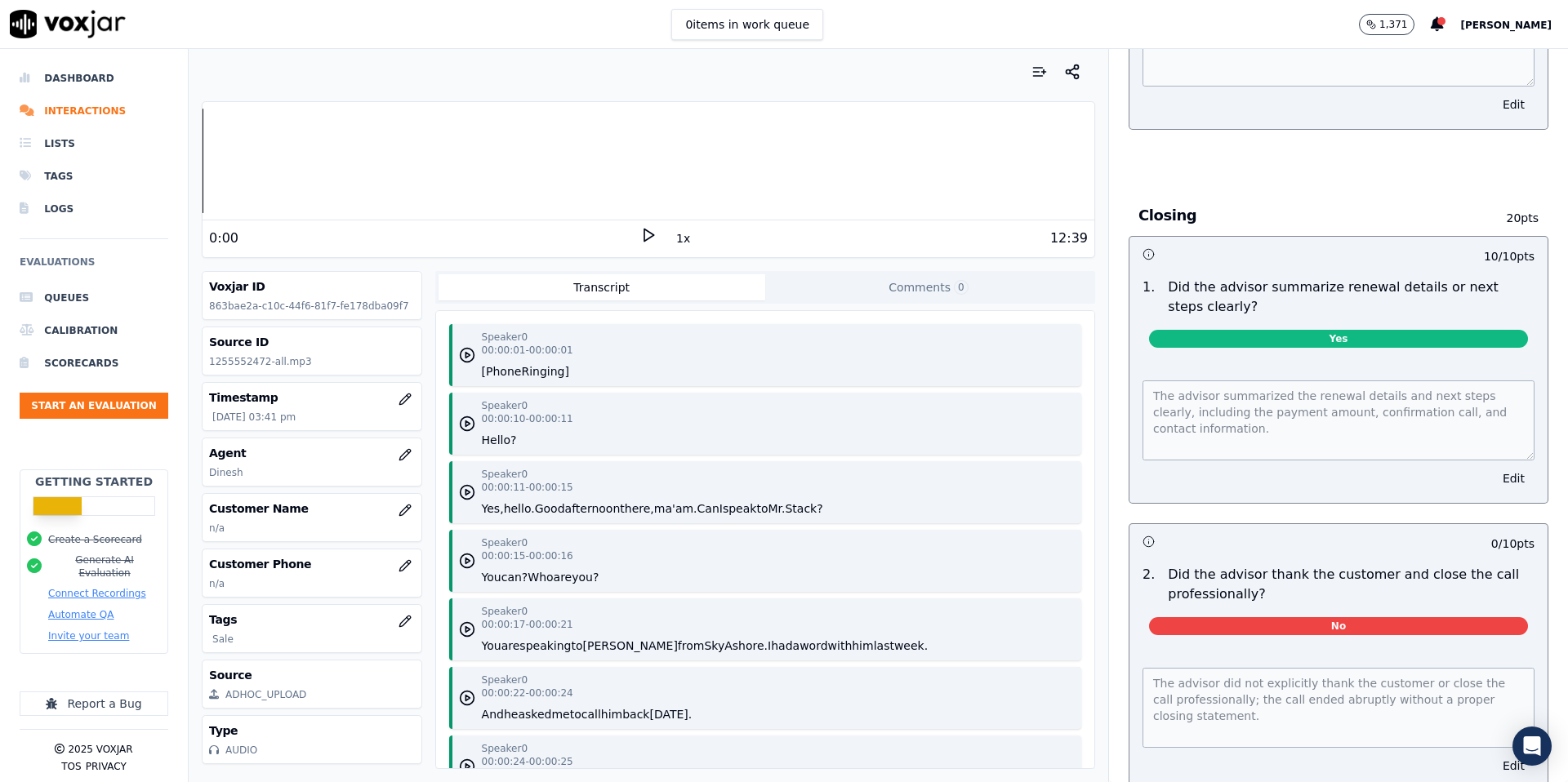
scroll to position [5232, 0]
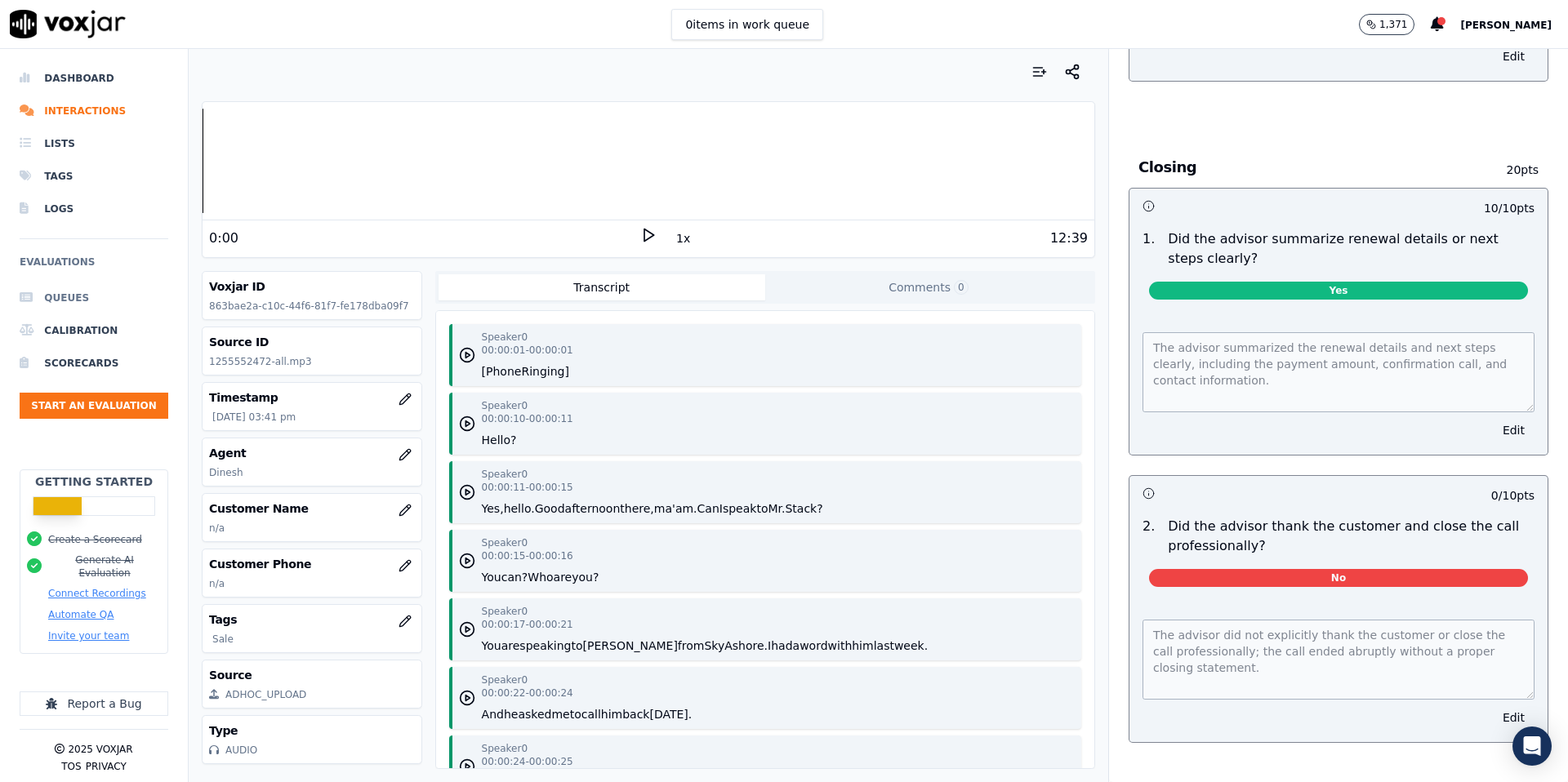
click at [88, 294] on li "Queues" at bounding box center [93, 298] width 148 height 33
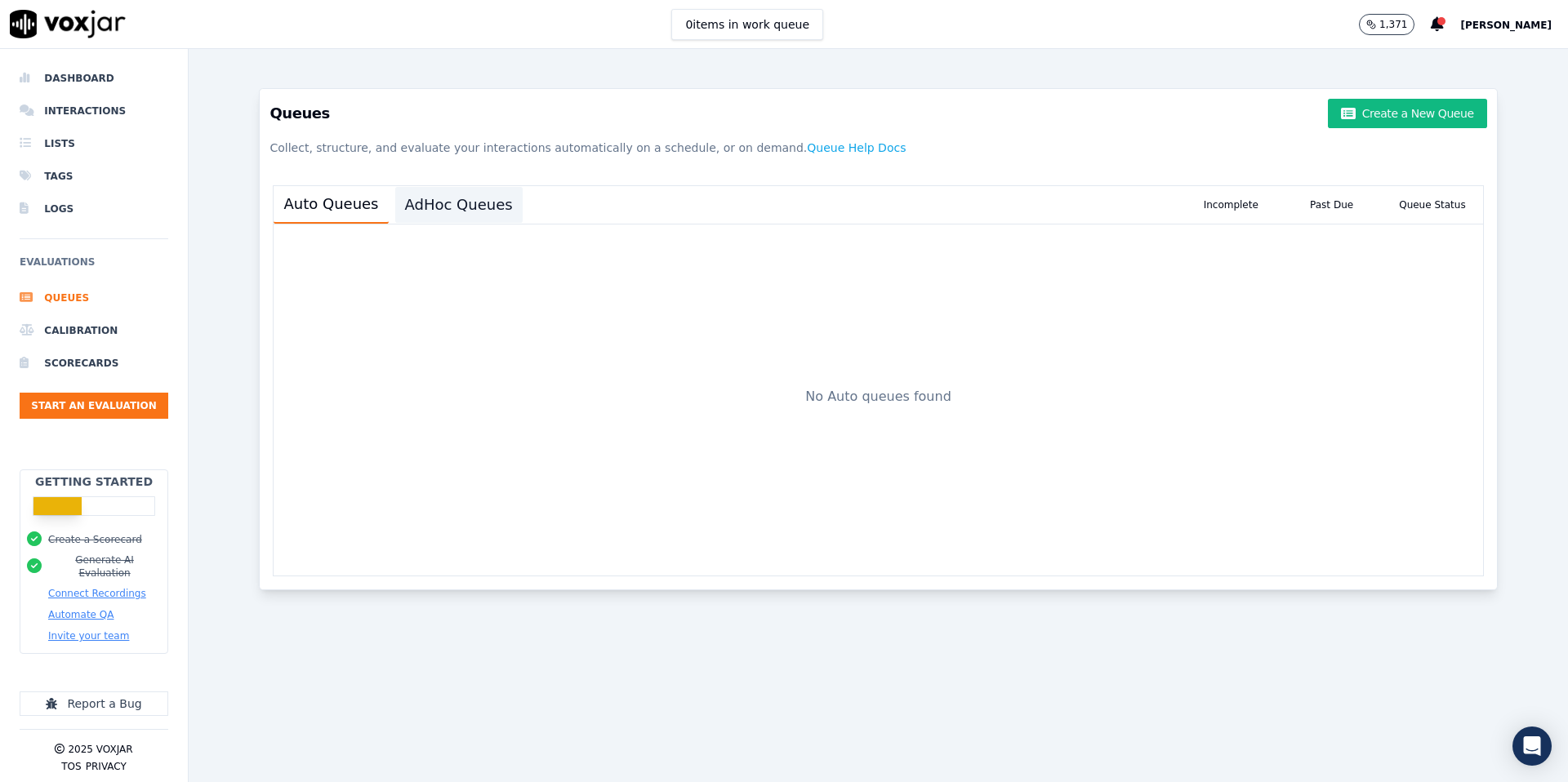
click at [462, 202] on button "AdHoc Queues" at bounding box center [459, 204] width 127 height 36
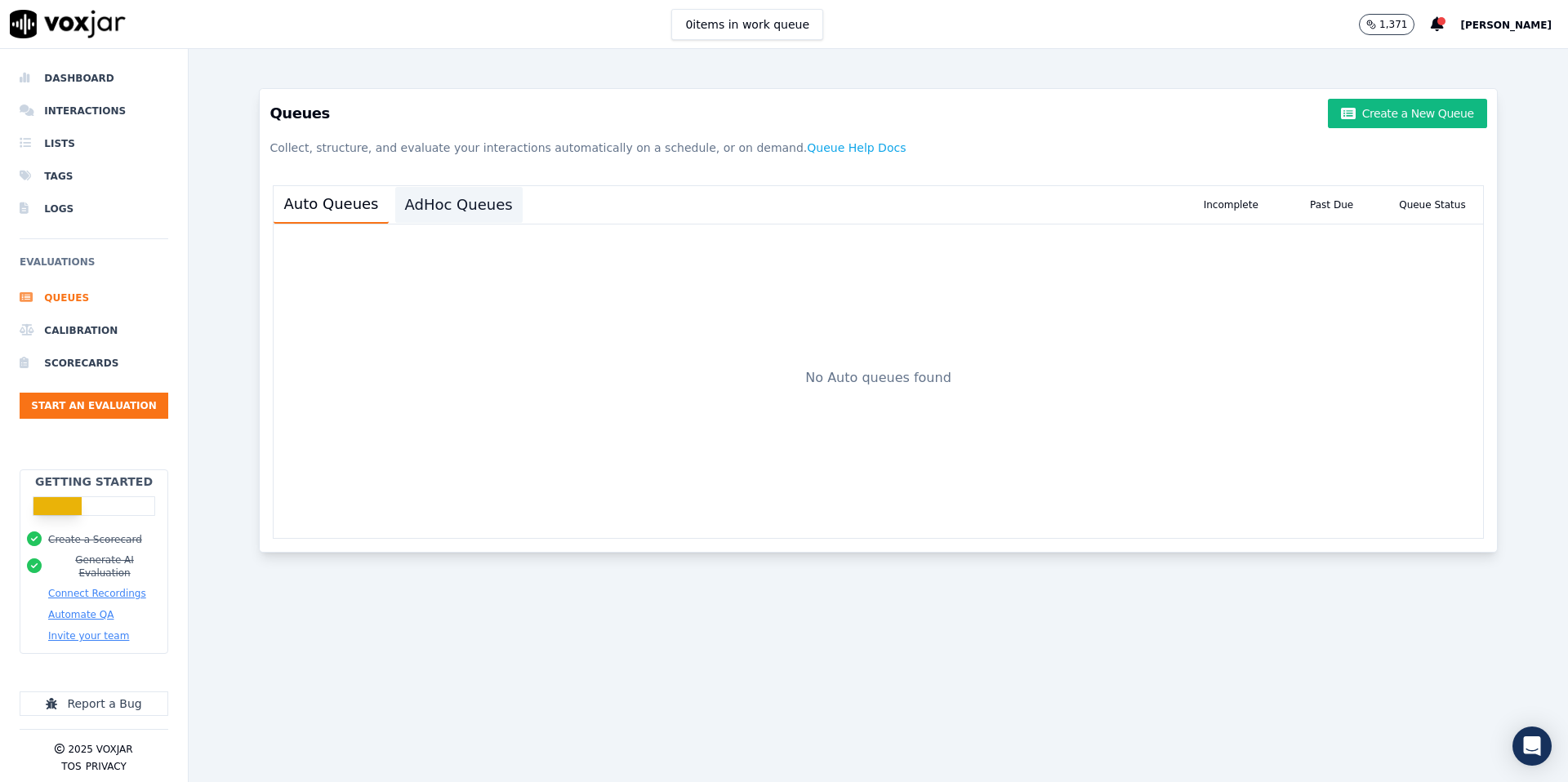
click at [454, 194] on button "AdHoc Queues" at bounding box center [459, 204] width 127 height 36
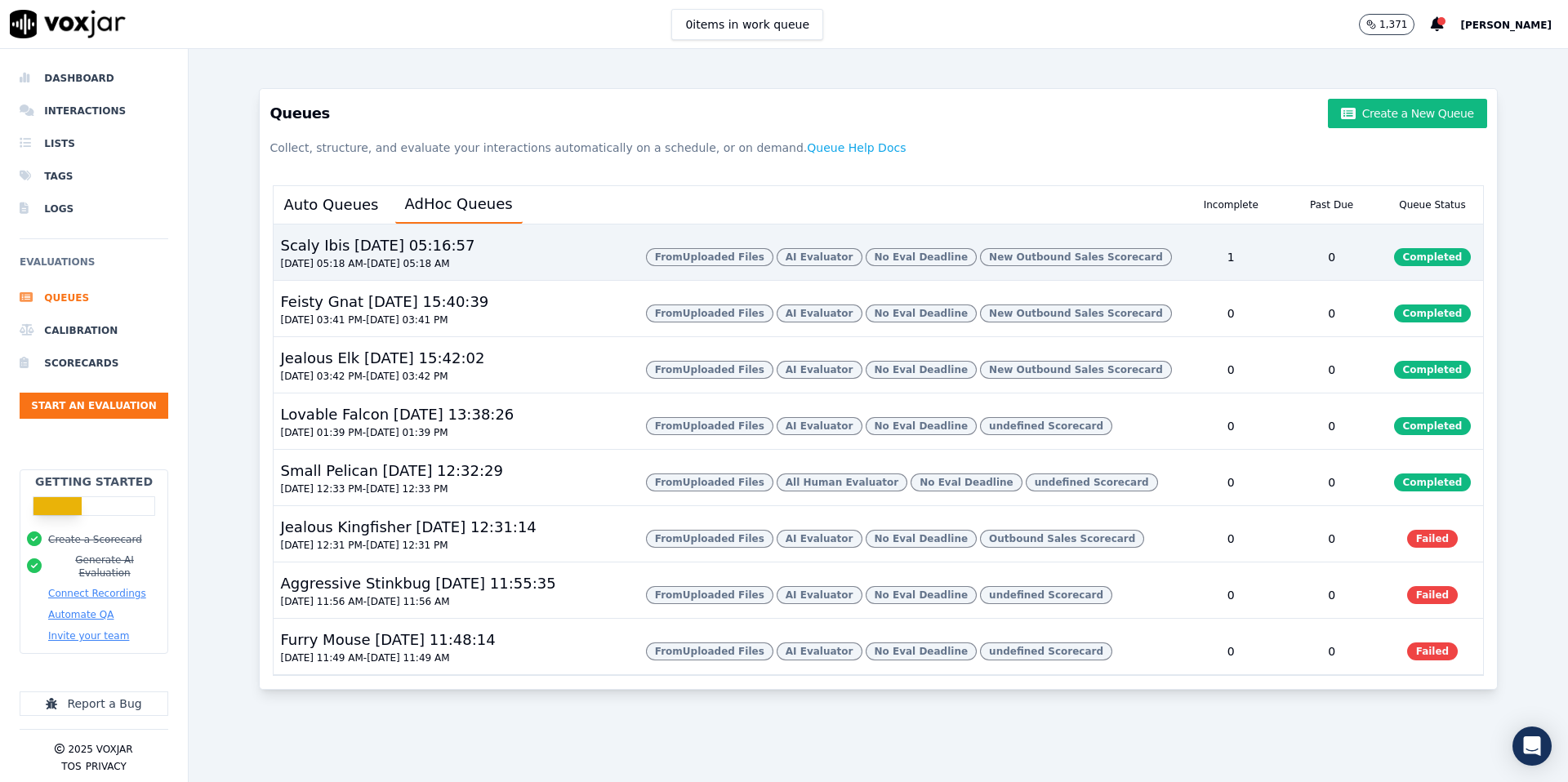
click at [729, 270] on div "From Uploaded Files AI Evaluator No Eval Deadline New Outbound Sales Scorecard" at bounding box center [910, 257] width 541 height 46
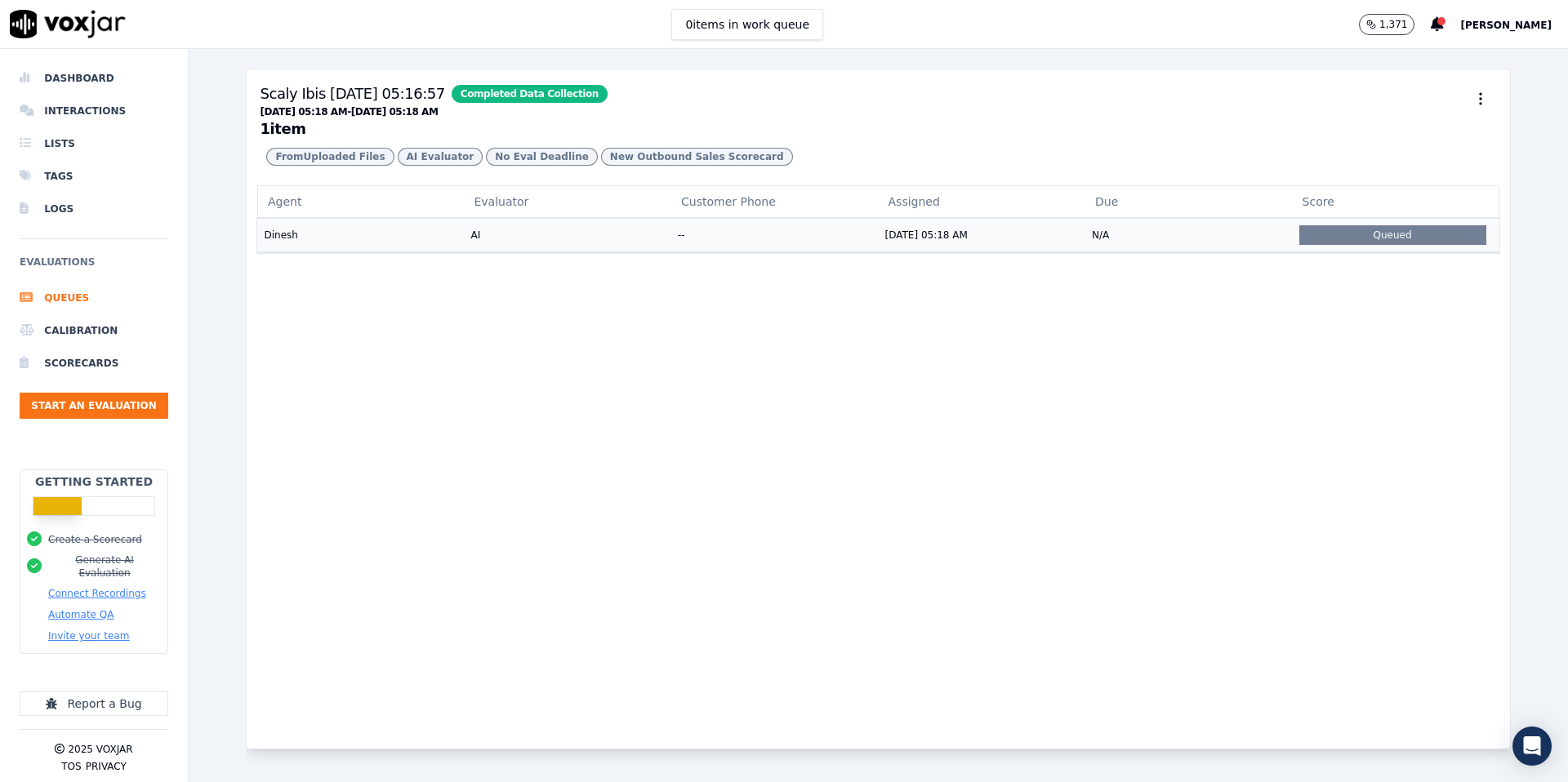
click at [1135, 223] on td "N/A" at bounding box center [1189, 234] width 208 height 33
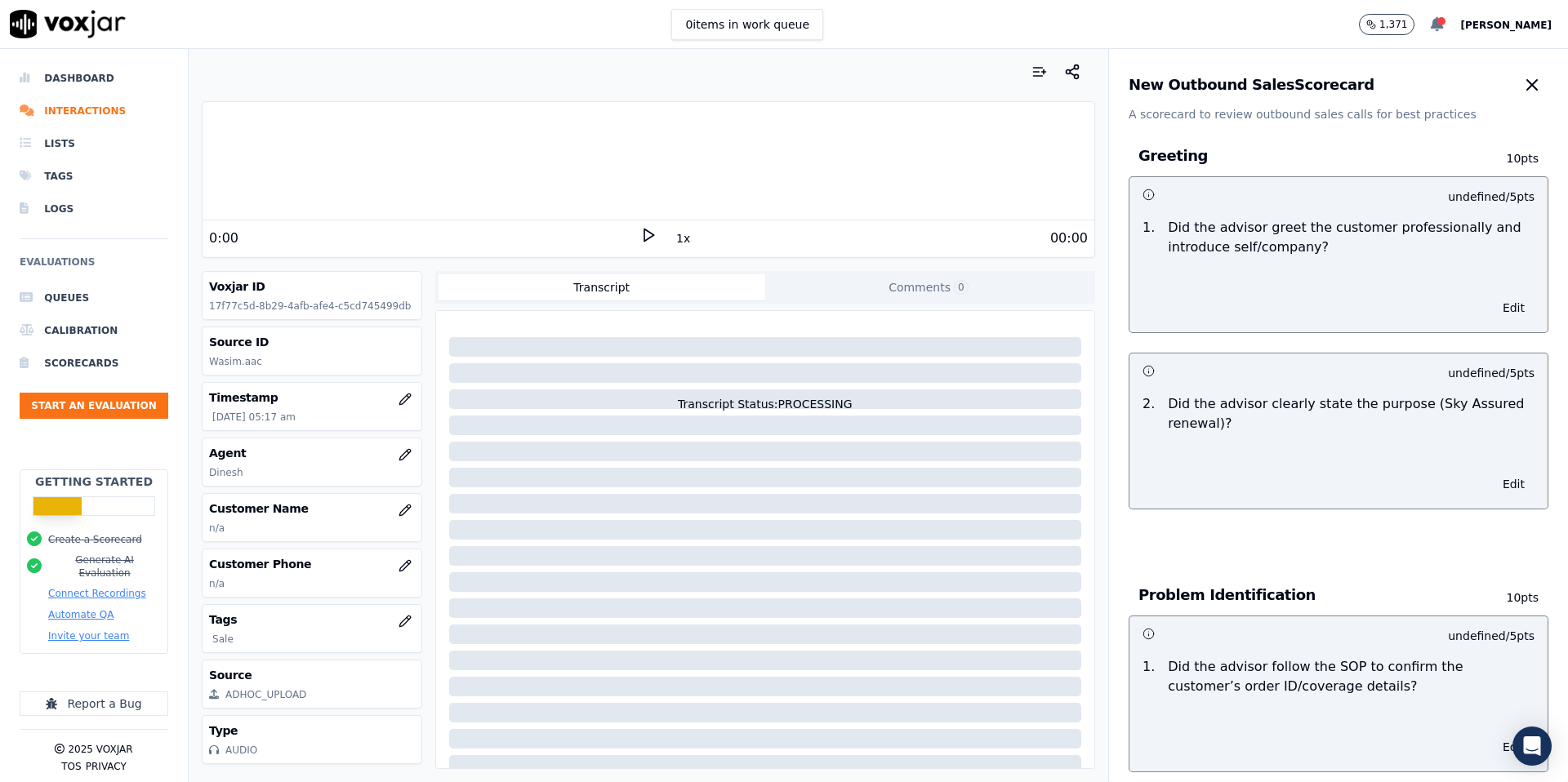
click at [1431, 24] on icon at bounding box center [1437, 24] width 13 height 14
click at [1469, 64] on div "New Outbound Sales Scorecard A scorecard to review outbound sales calls for bes…" at bounding box center [1338, 86] width 459 height 74
click at [85, 75] on li "Dashboard" at bounding box center [93, 78] width 148 height 33
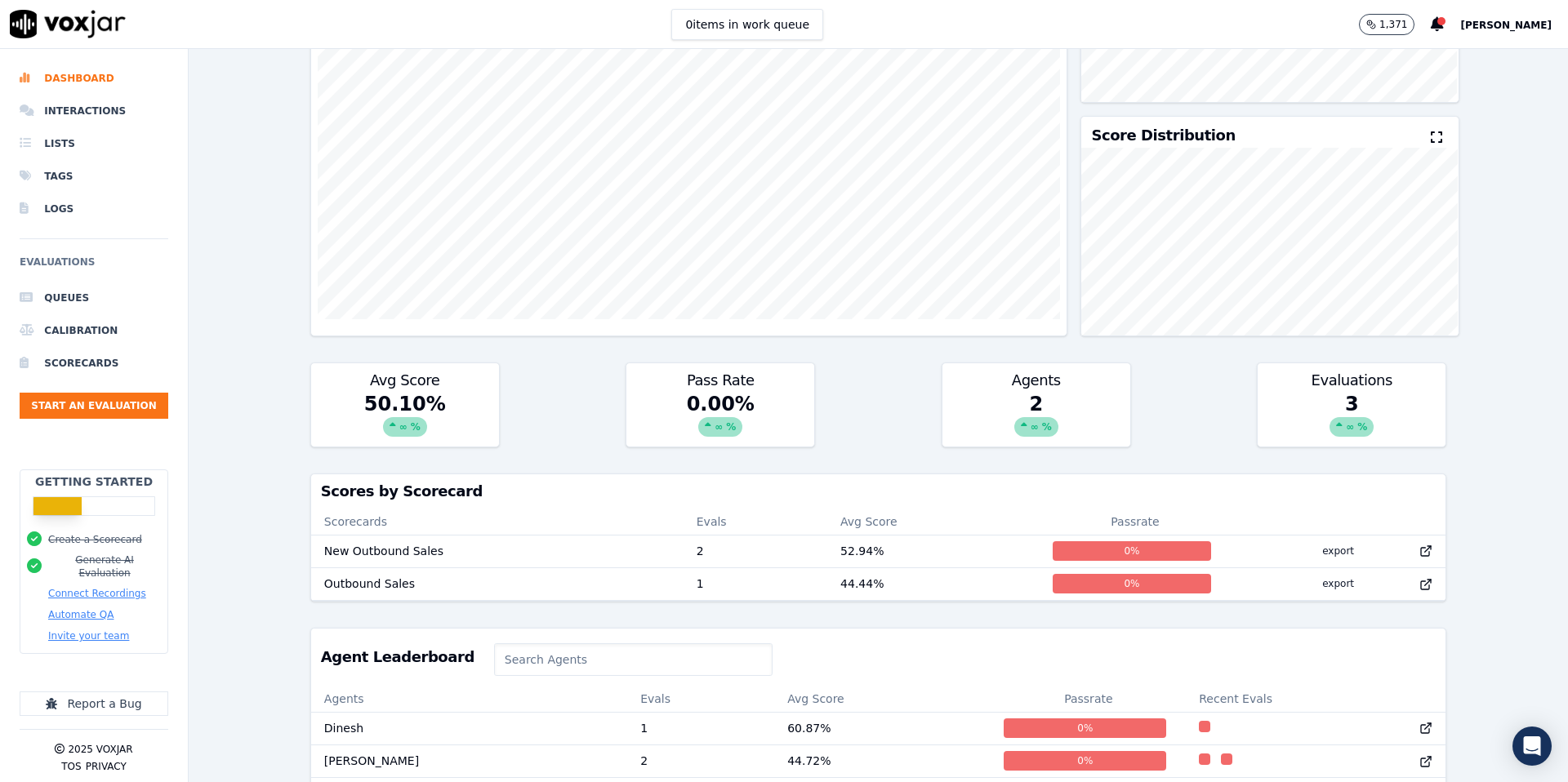
scroll to position [298, 0]
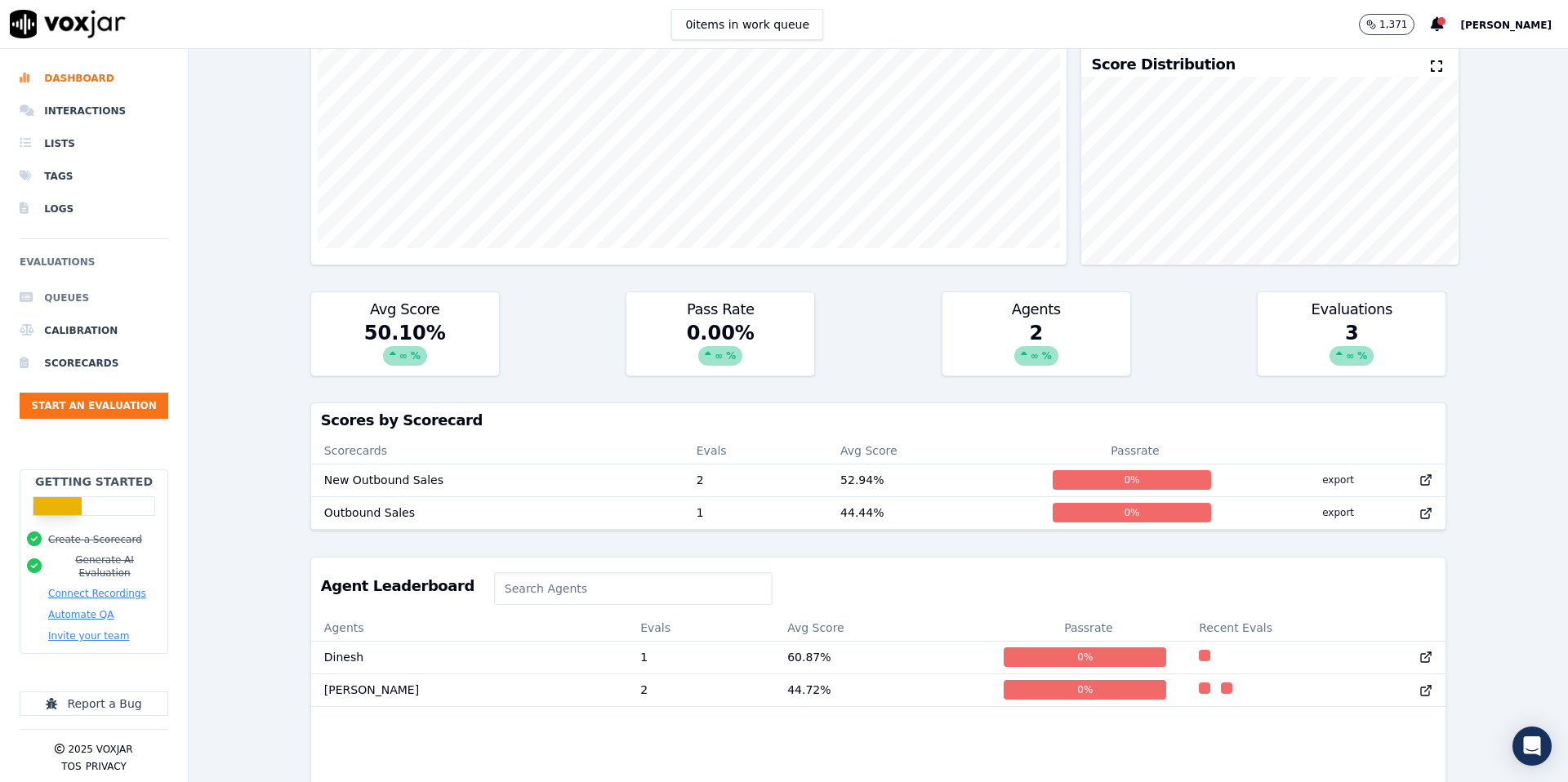
click at [98, 295] on li "Queues" at bounding box center [93, 298] width 148 height 33
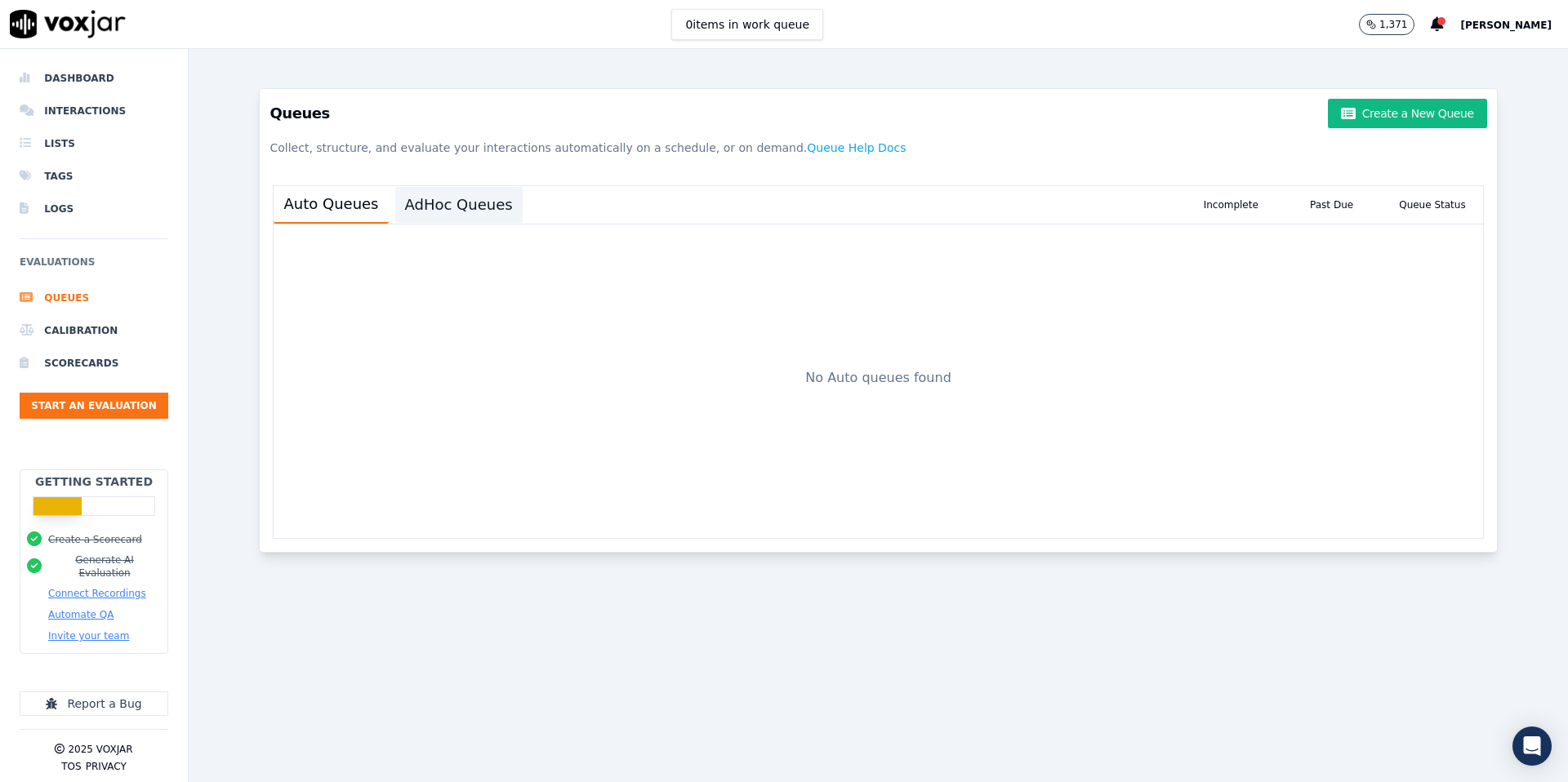
click at [453, 210] on button "AdHoc Queues" at bounding box center [459, 204] width 127 height 36
click at [477, 208] on button "AdHoc Queues" at bounding box center [459, 204] width 127 height 36
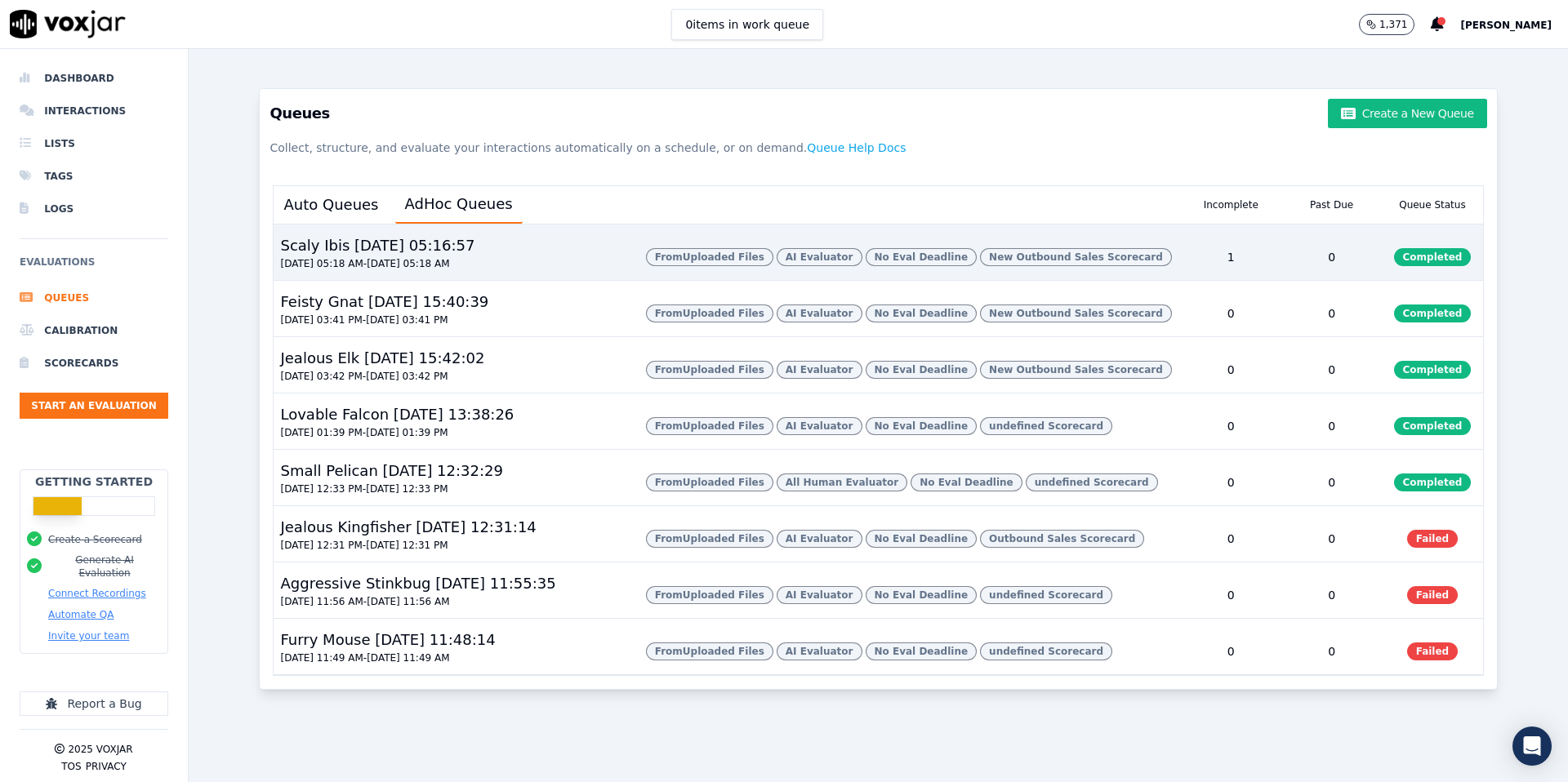
click at [1229, 257] on div "1" at bounding box center [1231, 257] width 100 height 46
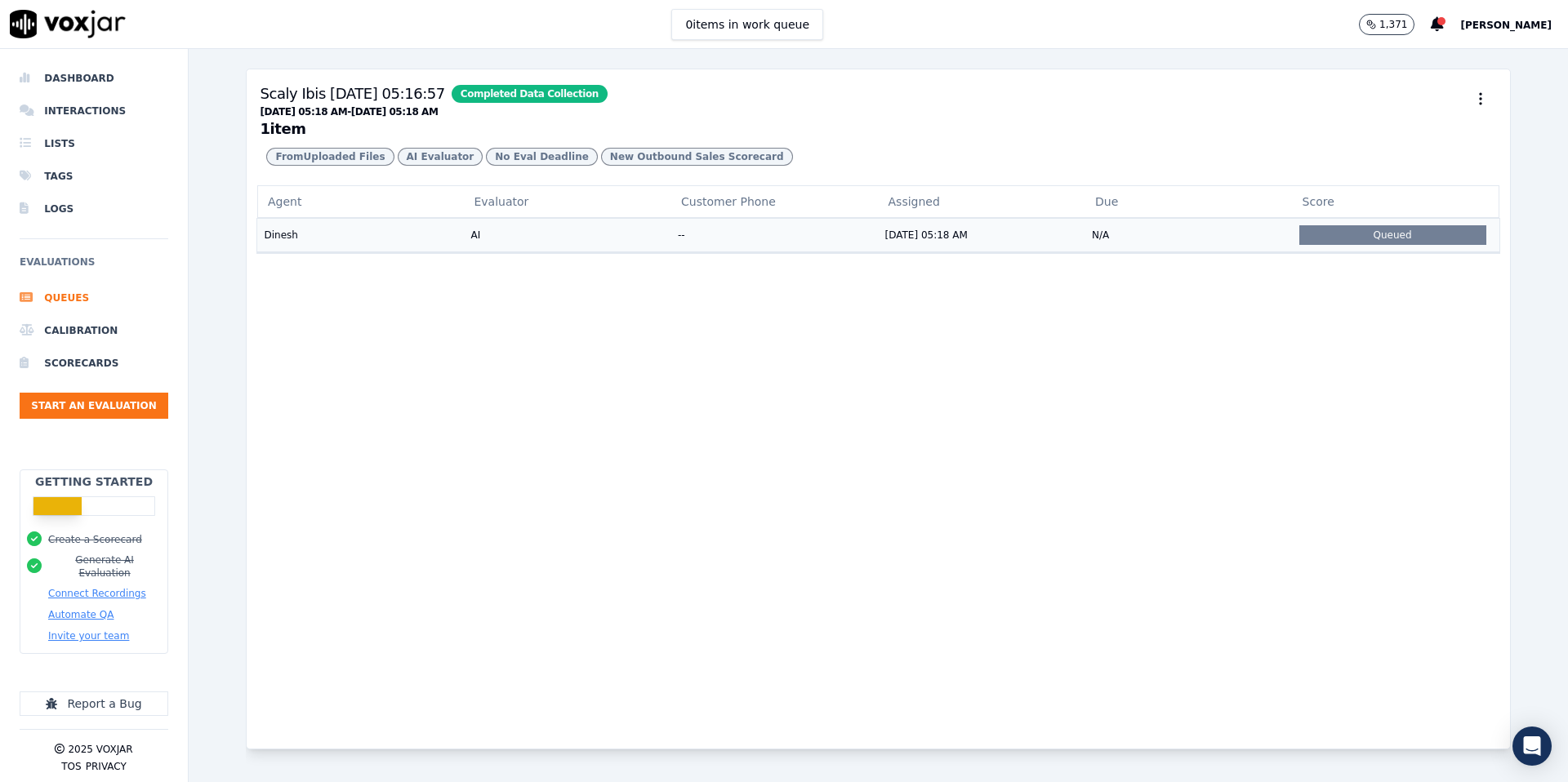
click at [1138, 232] on td "N/A" at bounding box center [1189, 234] width 208 height 33
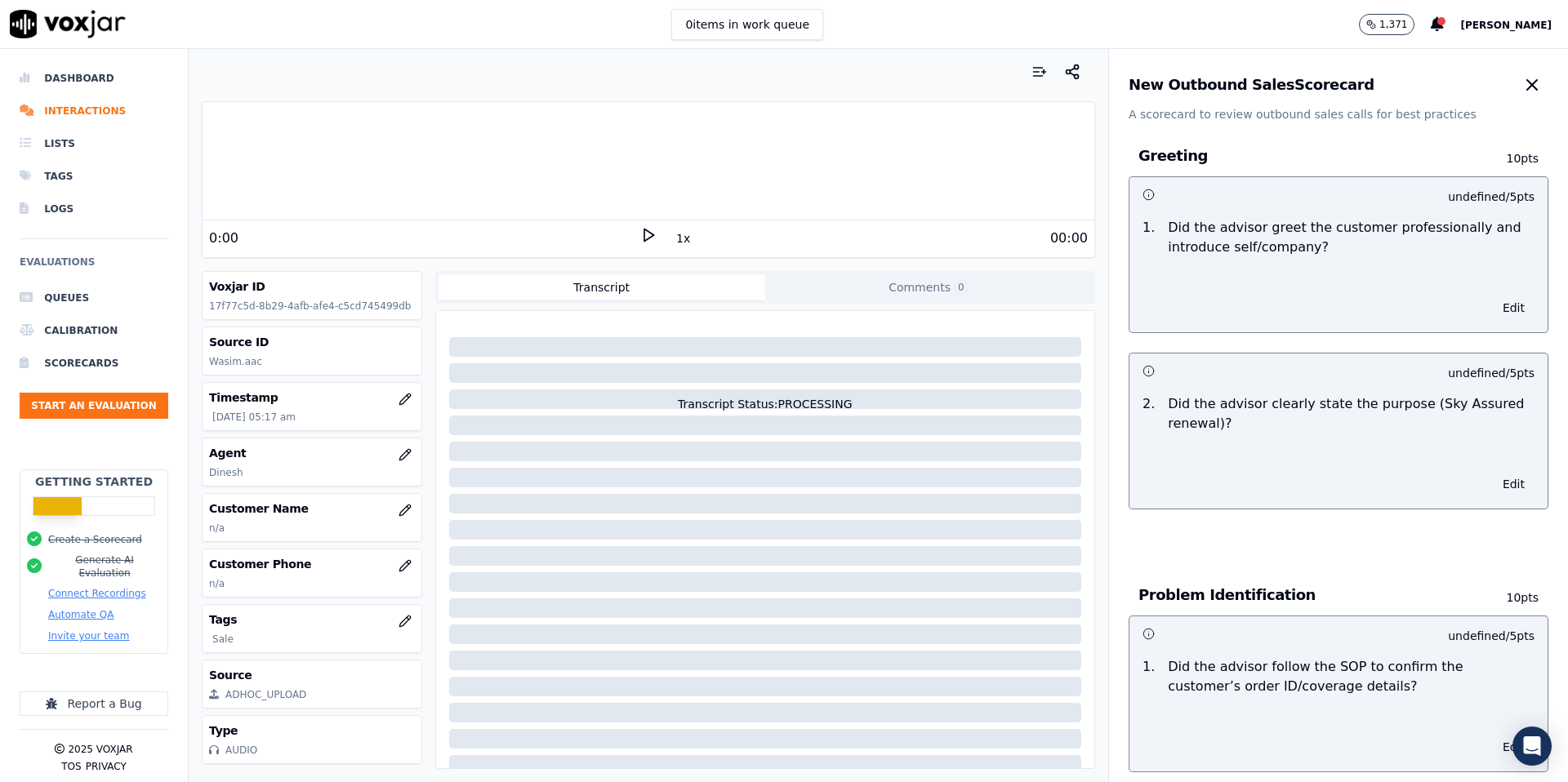
click at [648, 236] on icon at bounding box center [648, 235] width 16 height 16
click at [647, 237] on icon at bounding box center [648, 235] width 16 height 16
click at [647, 237] on rect at bounding box center [646, 235] width 3 height 11
click at [1431, 24] on icon at bounding box center [1437, 24] width 13 height 14
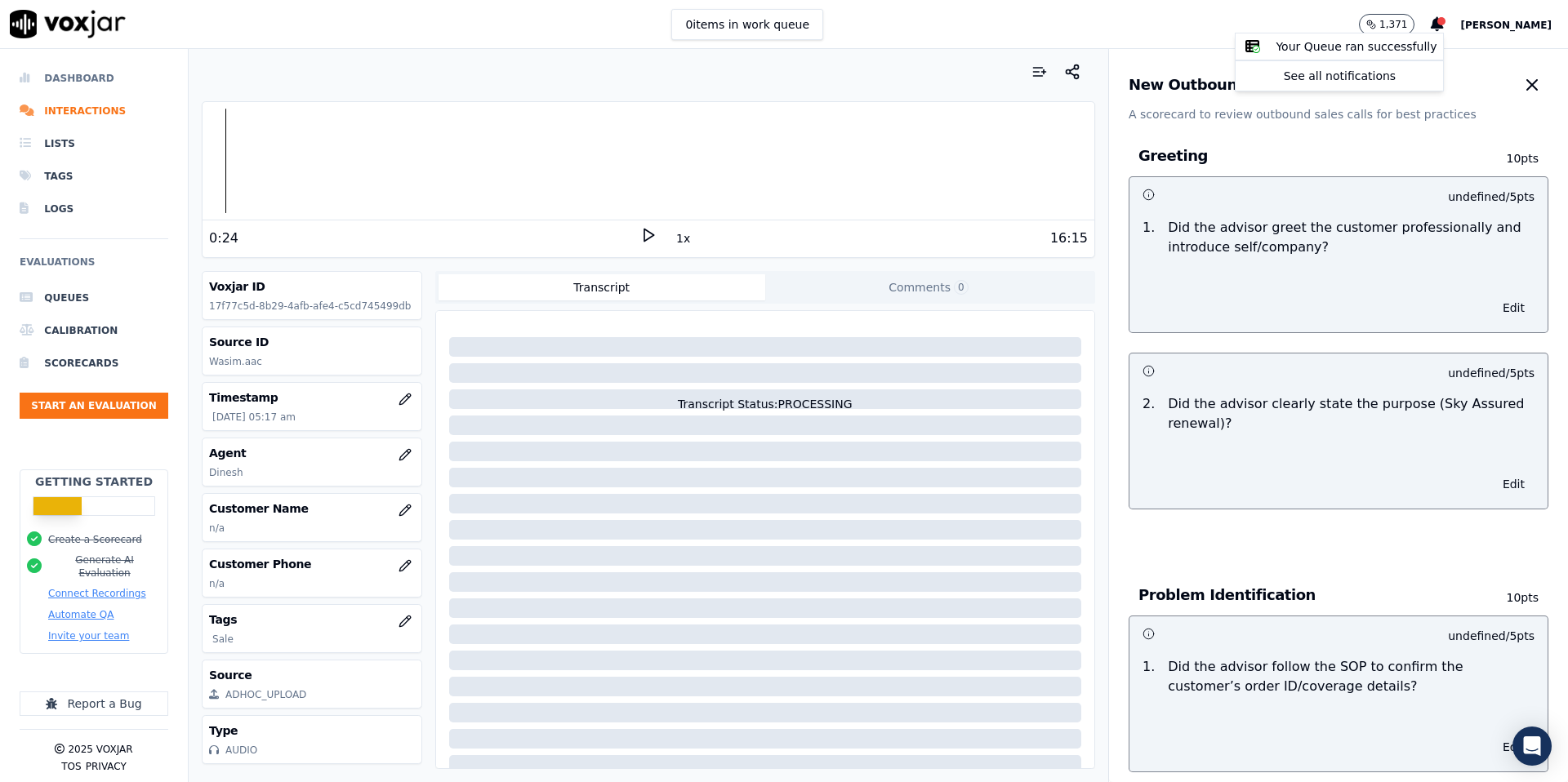
click at [80, 81] on li "Dashboard" at bounding box center [93, 78] width 148 height 33
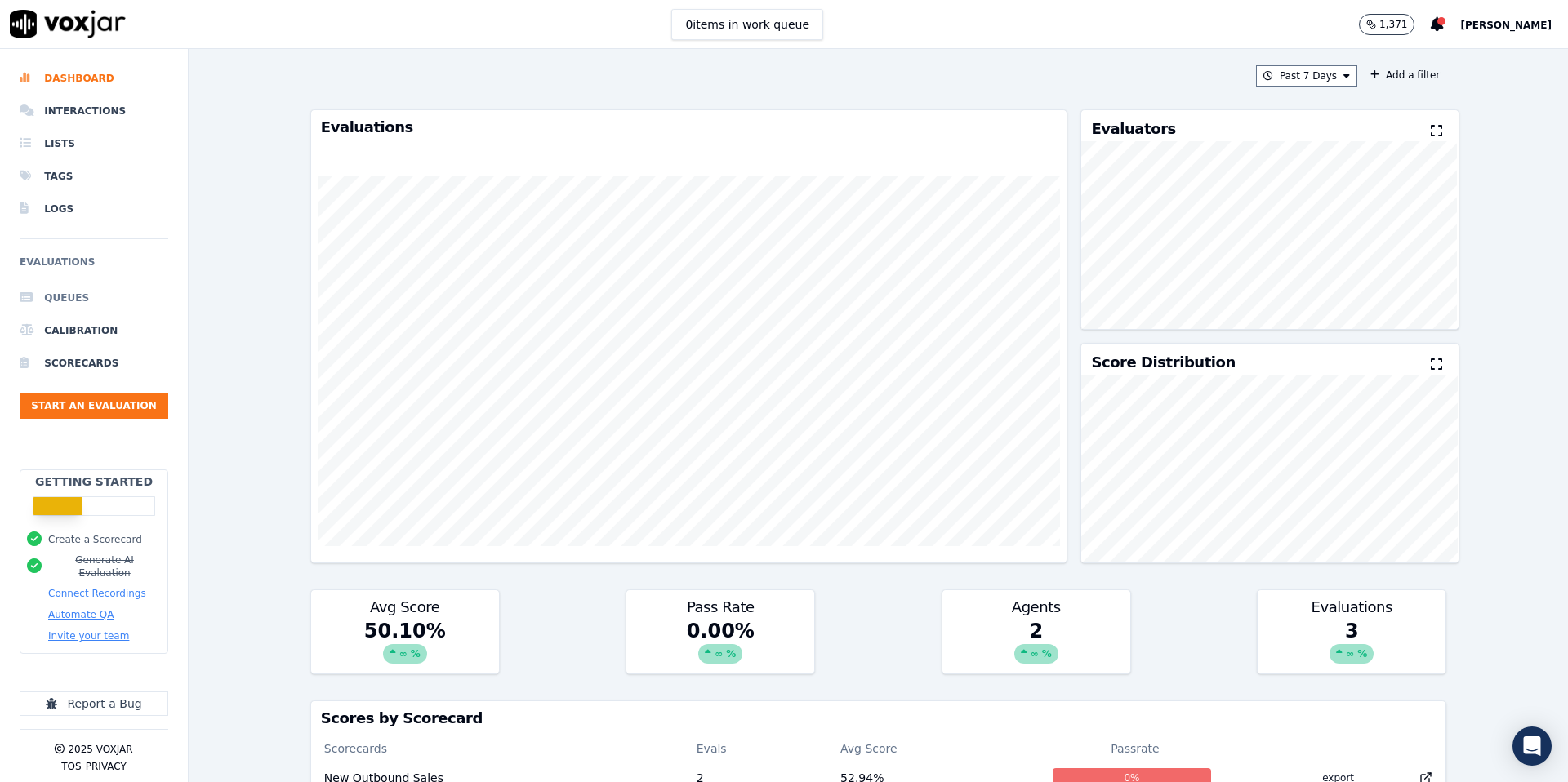
click at [48, 299] on li "Queues" at bounding box center [93, 298] width 148 height 33
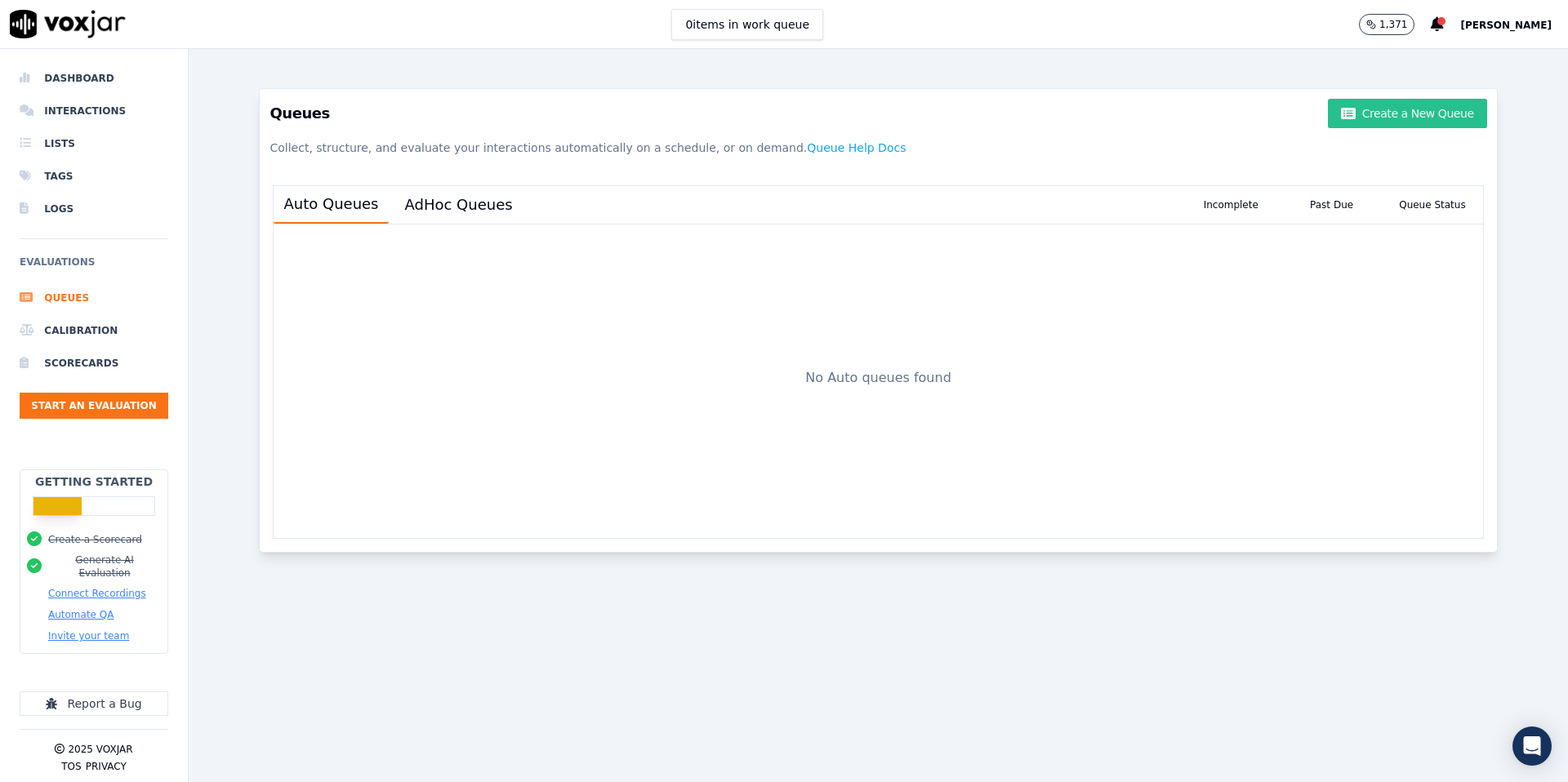
click at [1394, 123] on button "Create a New Queue" at bounding box center [1407, 113] width 159 height 30
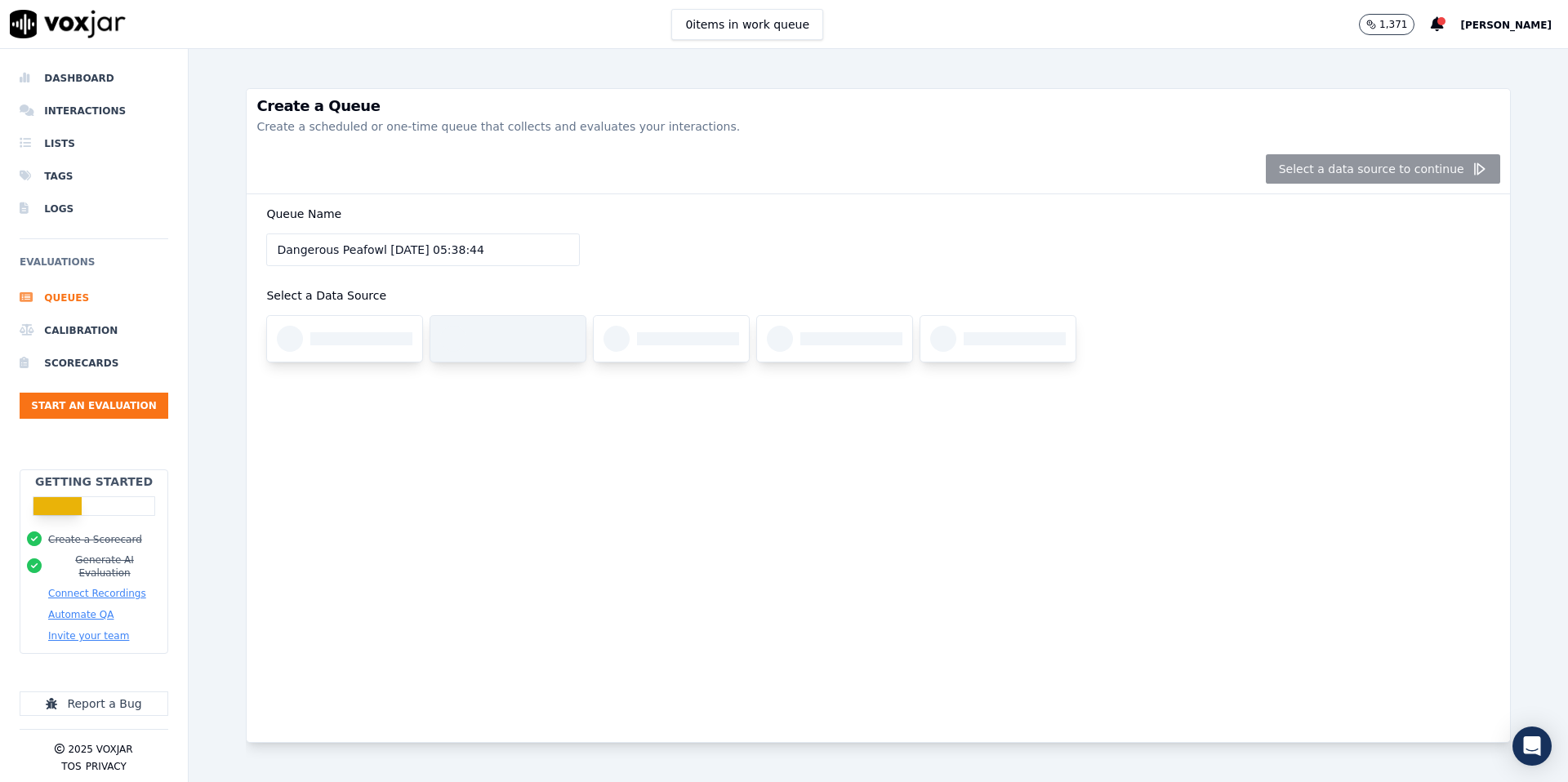
click at [521, 349] on div at bounding box center [507, 339] width 155 height 46
click at [1371, 161] on div "Select a data source to continue" at bounding box center [878, 169] width 1263 height 50
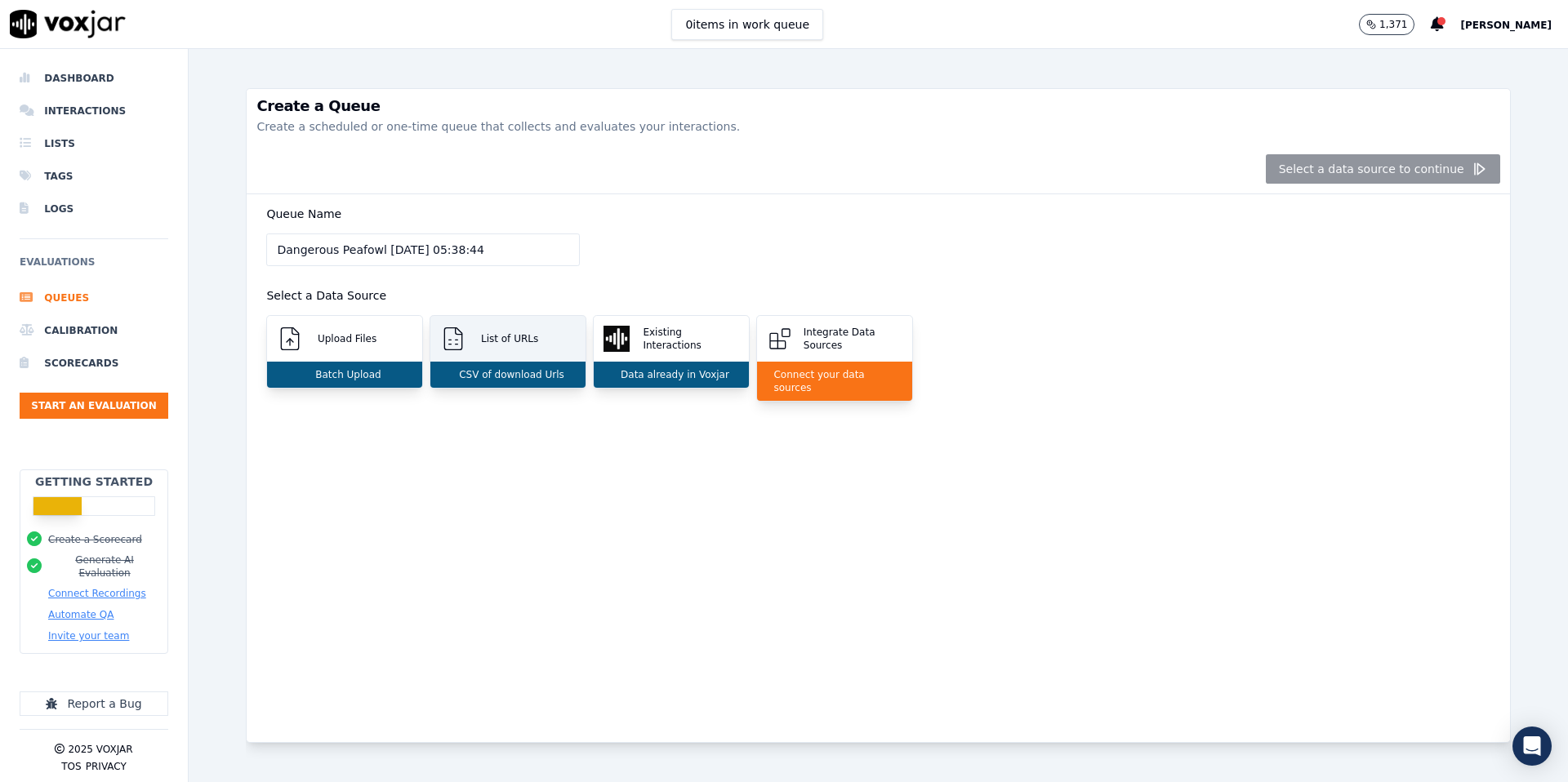
click at [525, 370] on p "CSV of download Urls" at bounding box center [508, 374] width 112 height 13
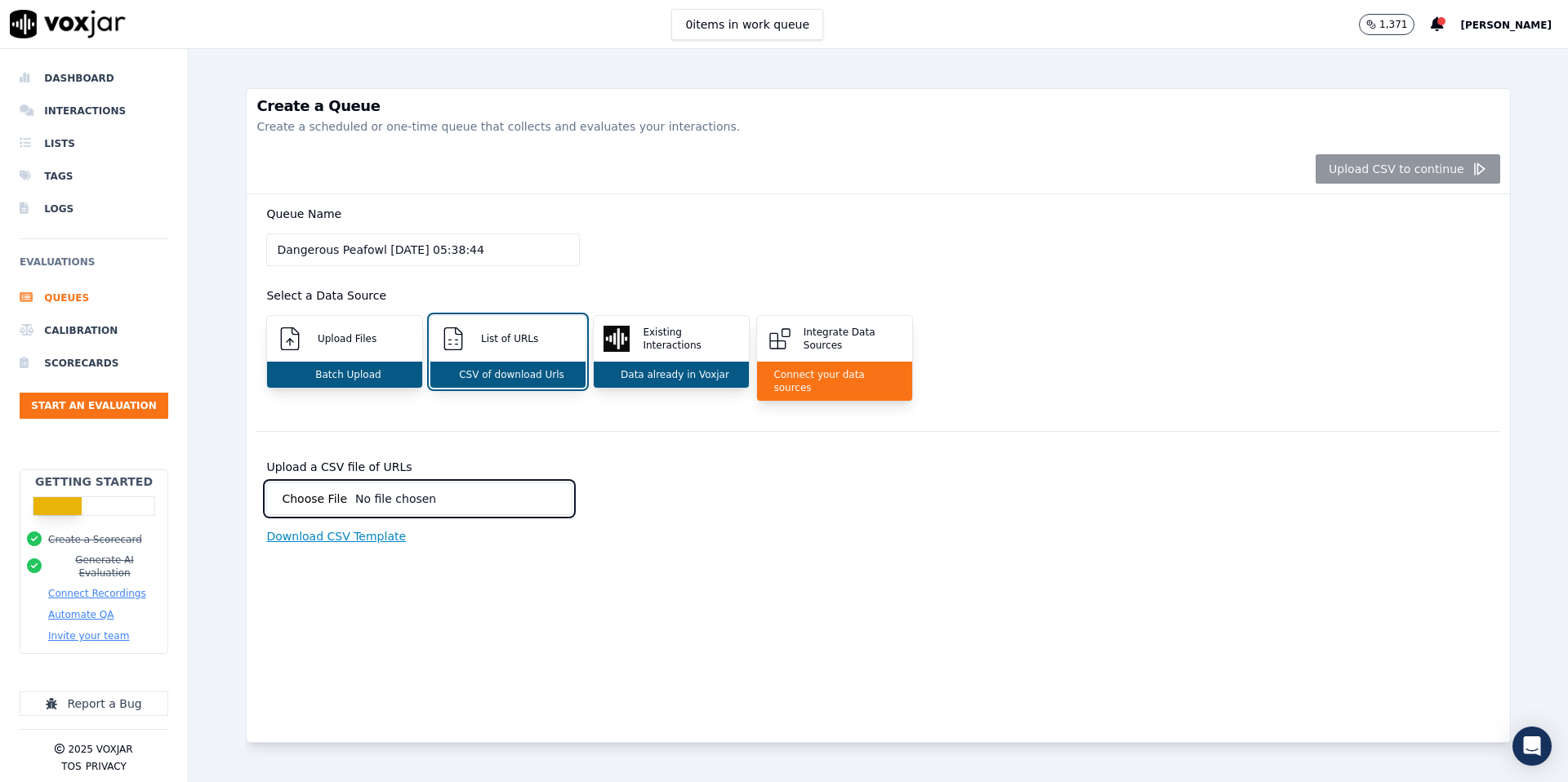
click at [430, 488] on input "Upload a CSV file of URLs" at bounding box center [419, 499] width 306 height 33
click at [370, 483] on input "Upload a CSV file of URLs" at bounding box center [419, 499] width 306 height 33
click at [322, 528] on p "Download CSV Template" at bounding box center [336, 536] width 140 height 16
